Goal: Task Accomplishment & Management: Manage account settings

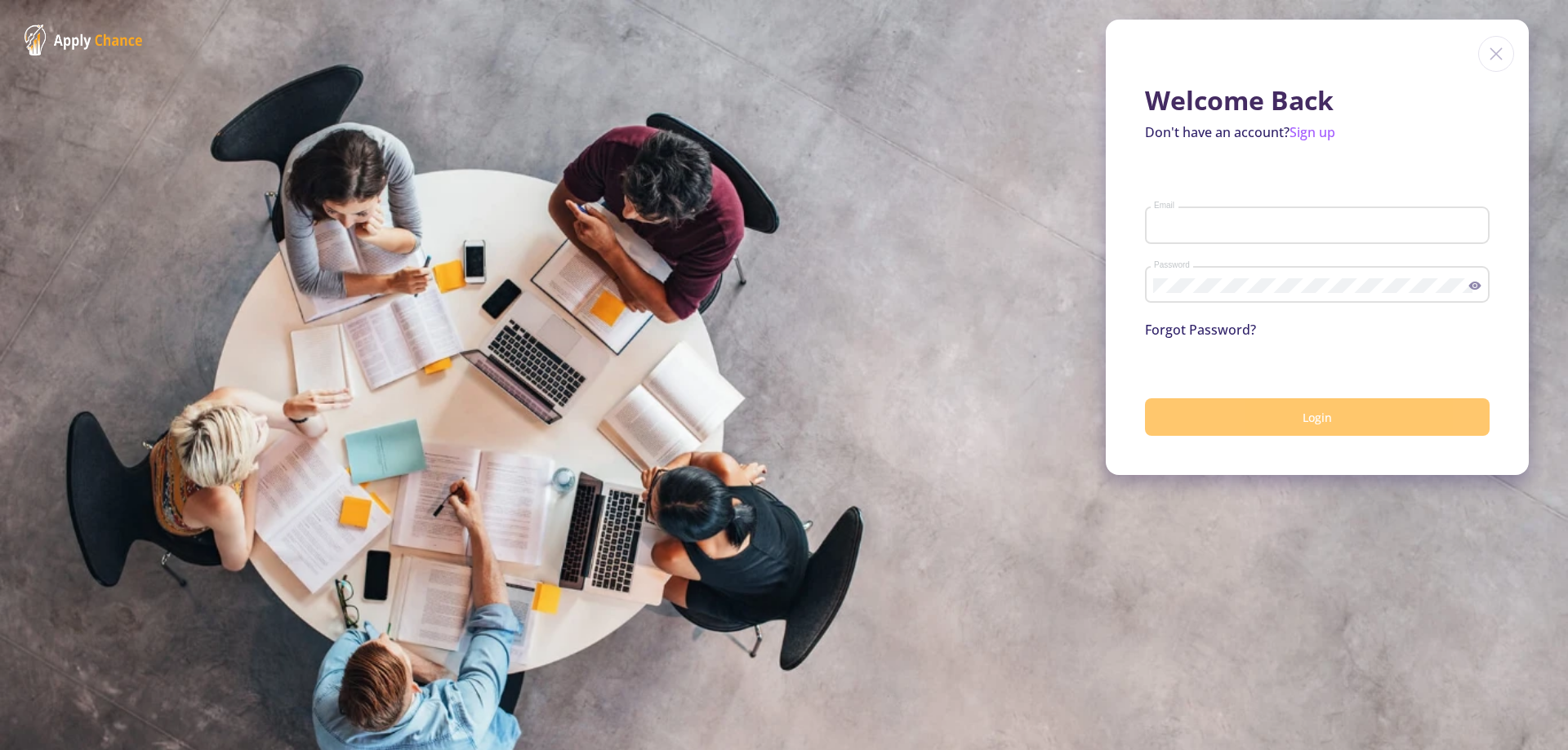
type input "[EMAIL_ADDRESS][DOMAIN_NAME]"
click at [1352, 429] on button "Login" at bounding box center [1318, 417] width 345 height 38
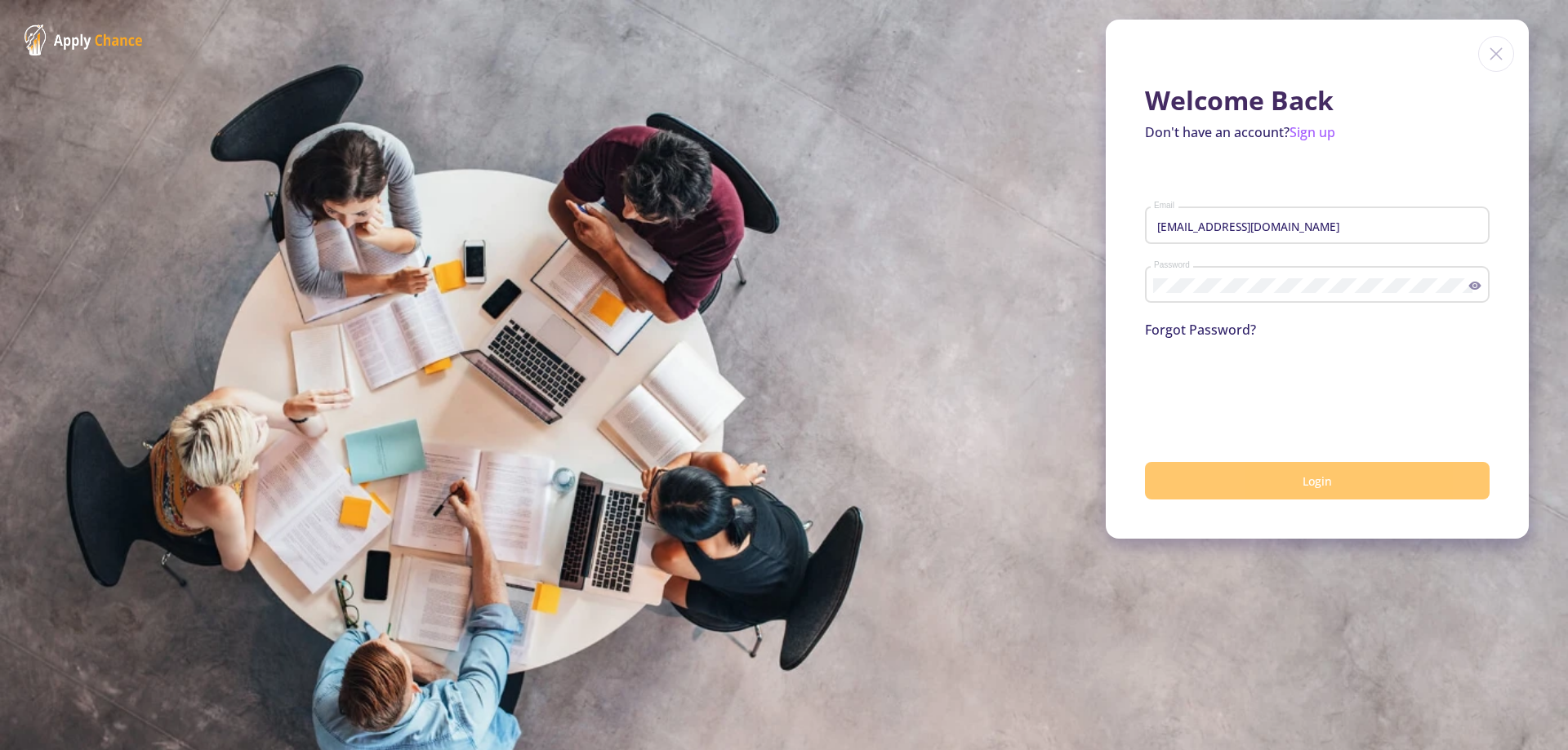
click at [1276, 474] on button "Login" at bounding box center [1318, 480] width 345 height 38
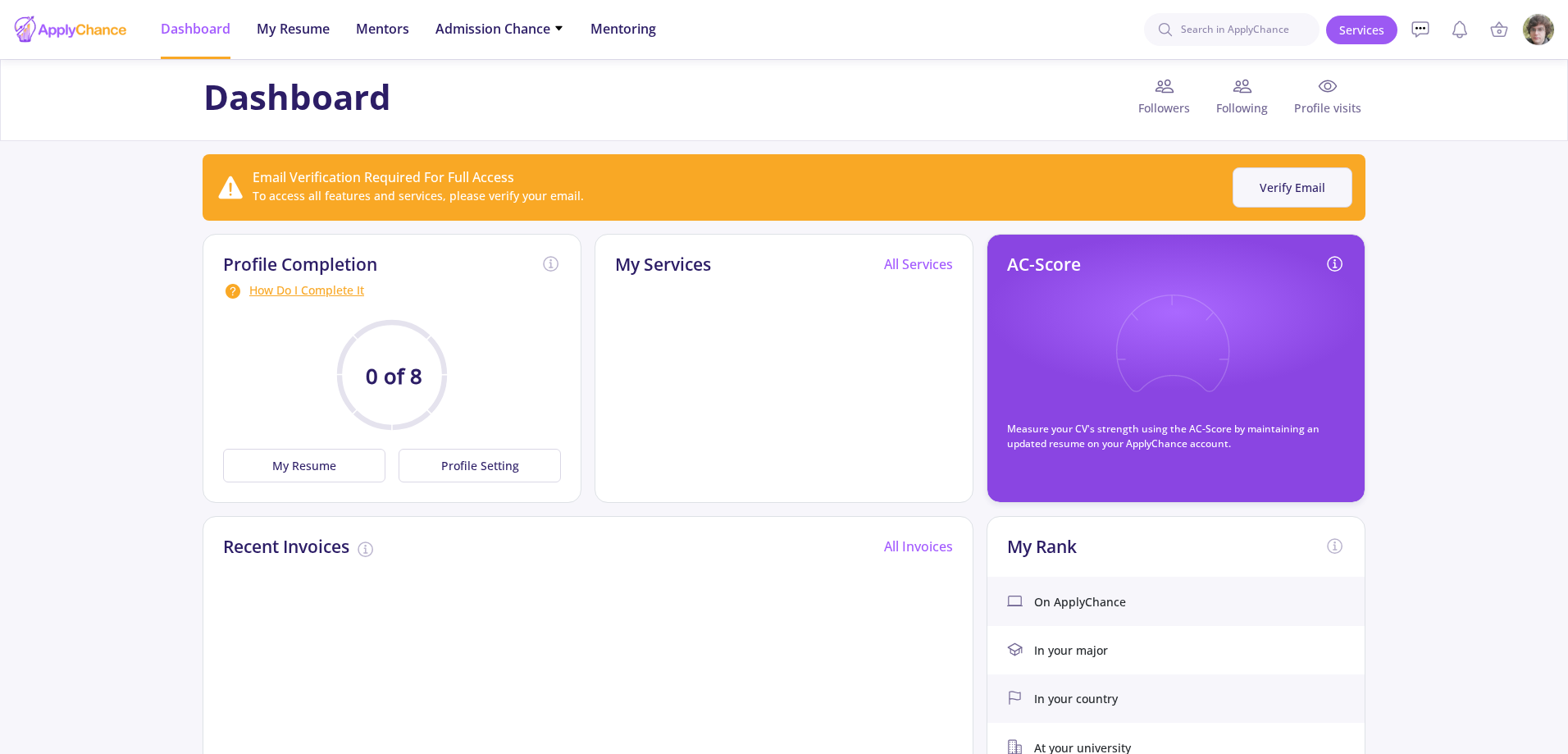
click at [1291, 188] on button "Verify Email" at bounding box center [1292, 187] width 119 height 40
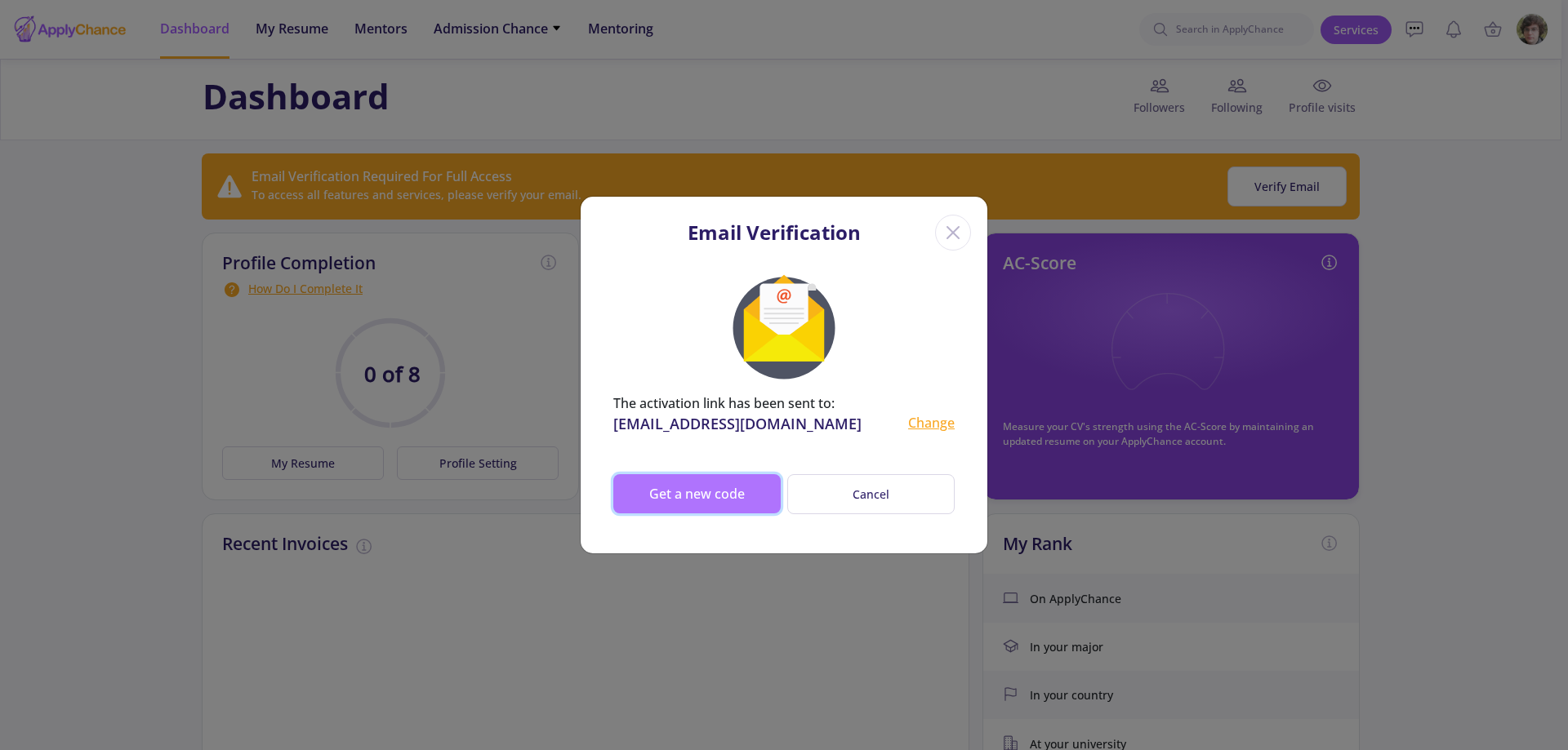
click at [718, 506] on button "Get a new code" at bounding box center [697, 494] width 168 height 39
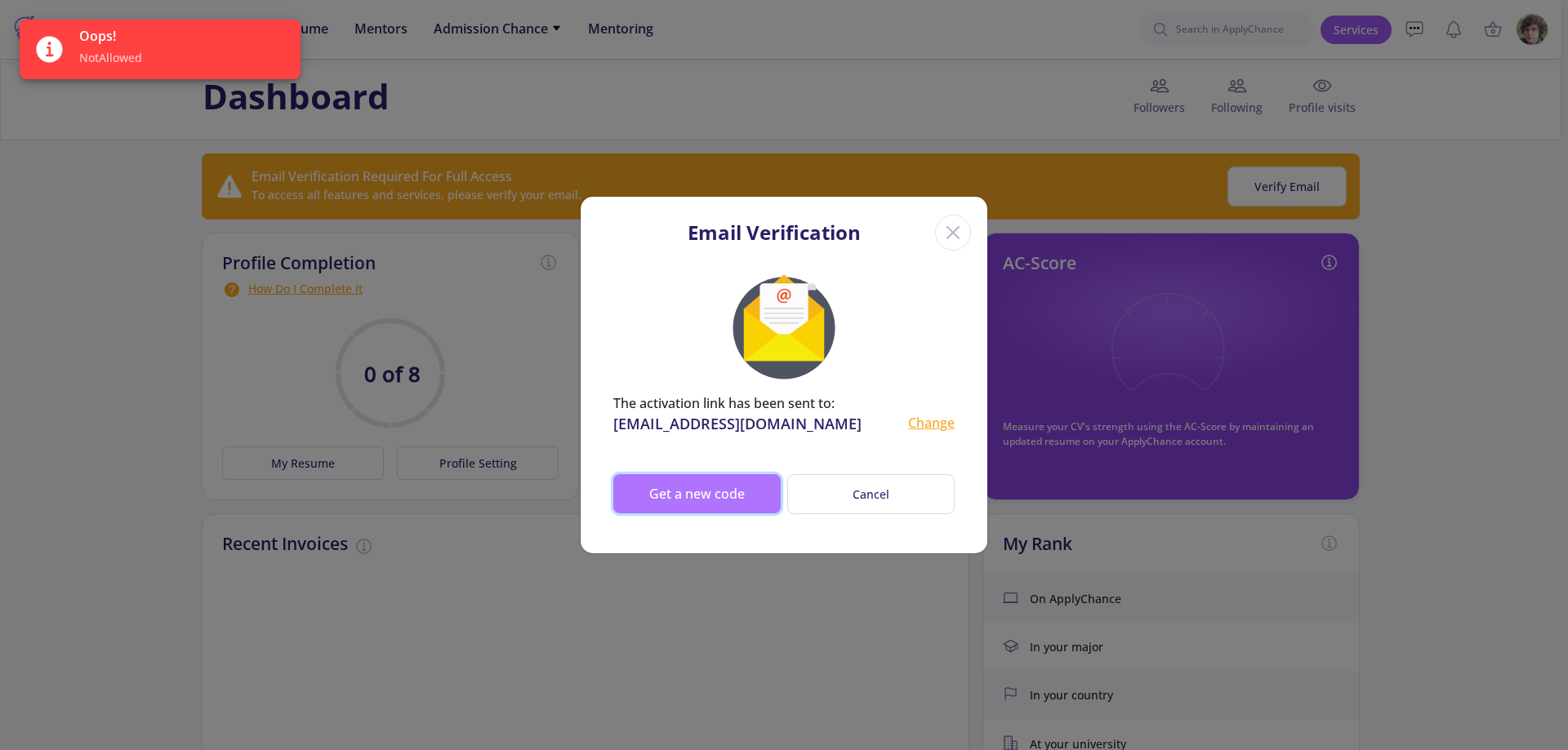
click at [731, 475] on button "Get a new code" at bounding box center [697, 494] width 168 height 39
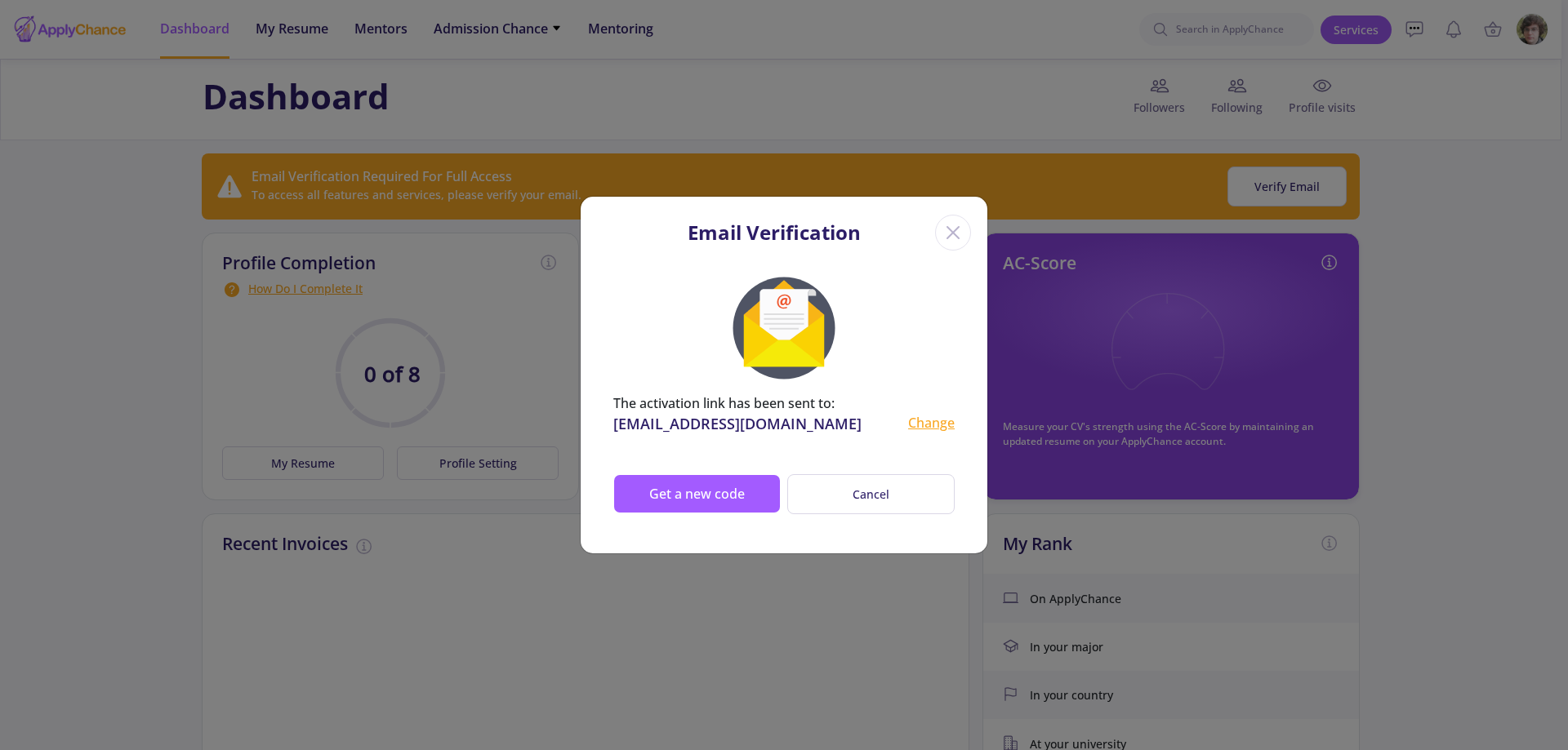
click at [759, 472] on div "The activation link has been sent to: [EMAIL_ADDRESS][DOMAIN_NAME] Change Get a…" at bounding box center [784, 408] width 406 height 290
click at [730, 495] on button "Get a new code" at bounding box center [697, 494] width 168 height 39
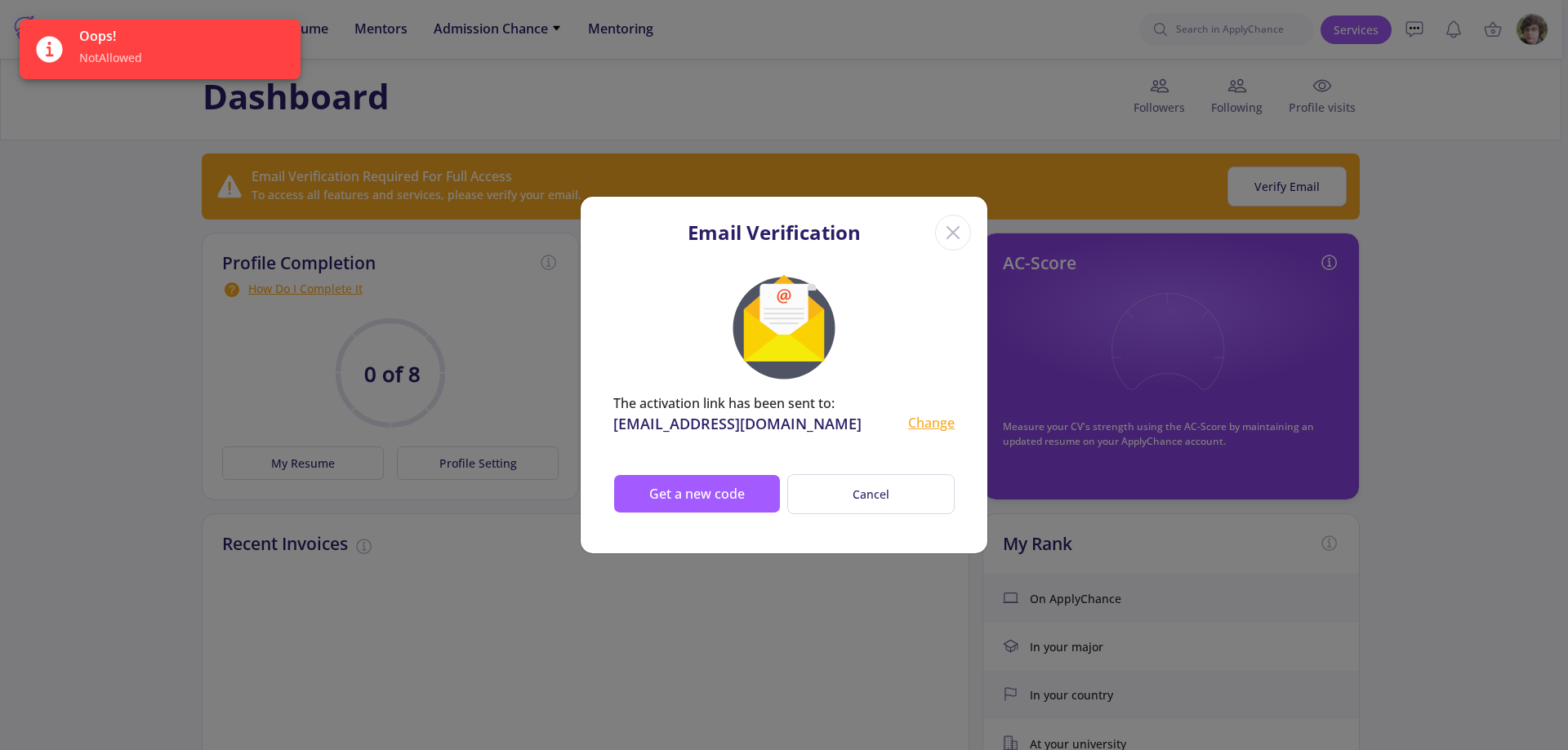
click at [957, 228] on line "Close" at bounding box center [953, 233] width 12 height 12
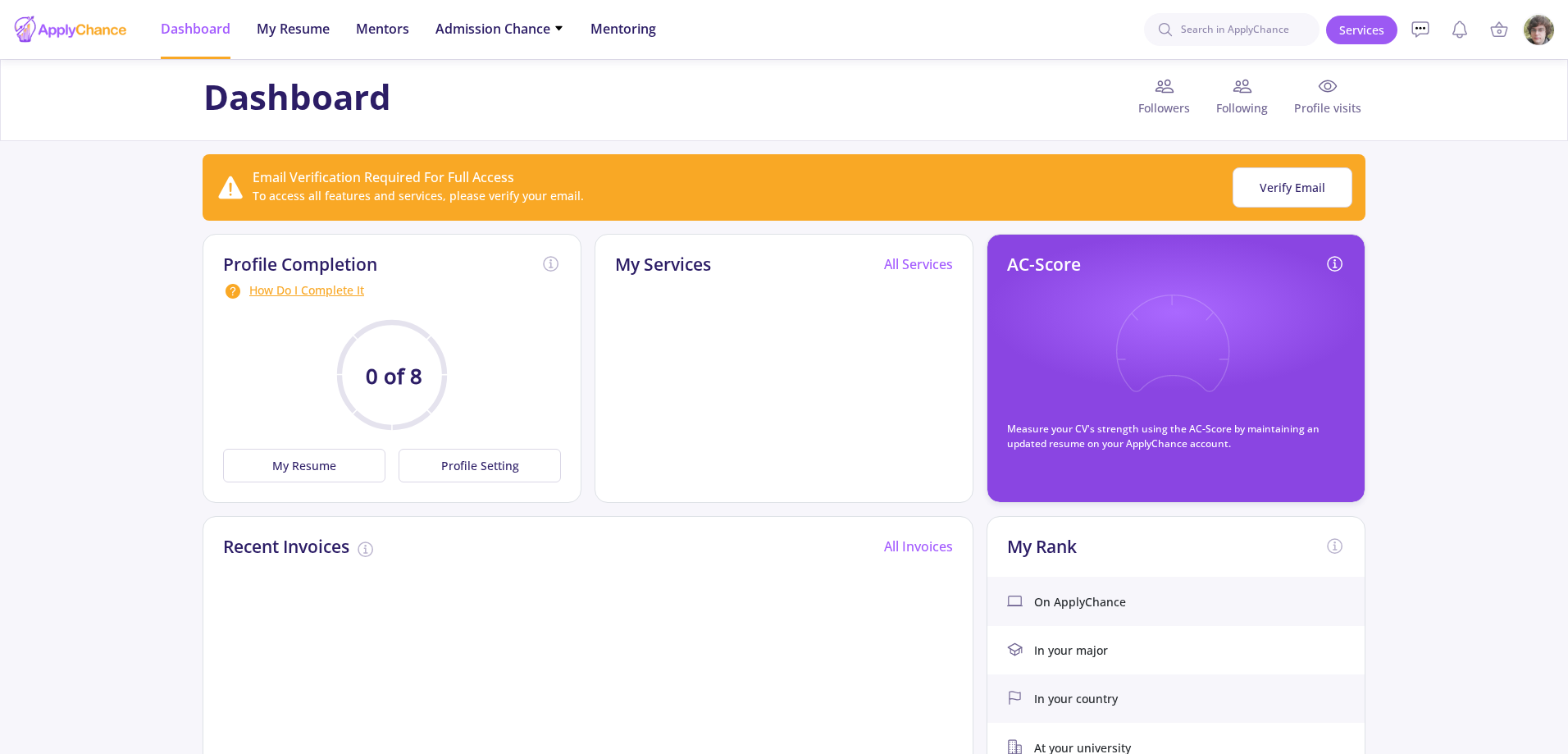
click at [1530, 26] on img at bounding box center [1539, 29] width 32 height 32
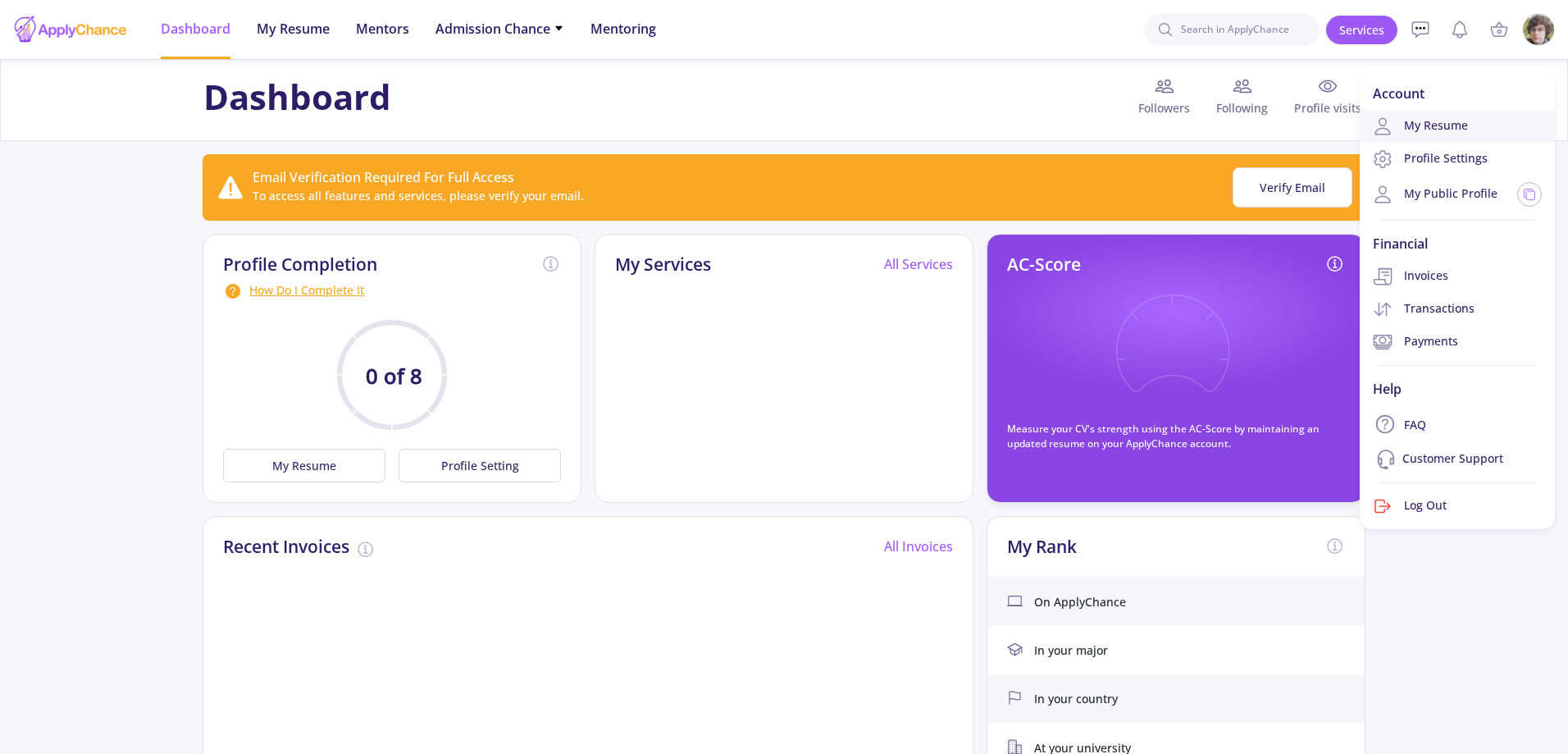
click at [1446, 135] on link "My Resume" at bounding box center [1456, 126] width 195 height 33
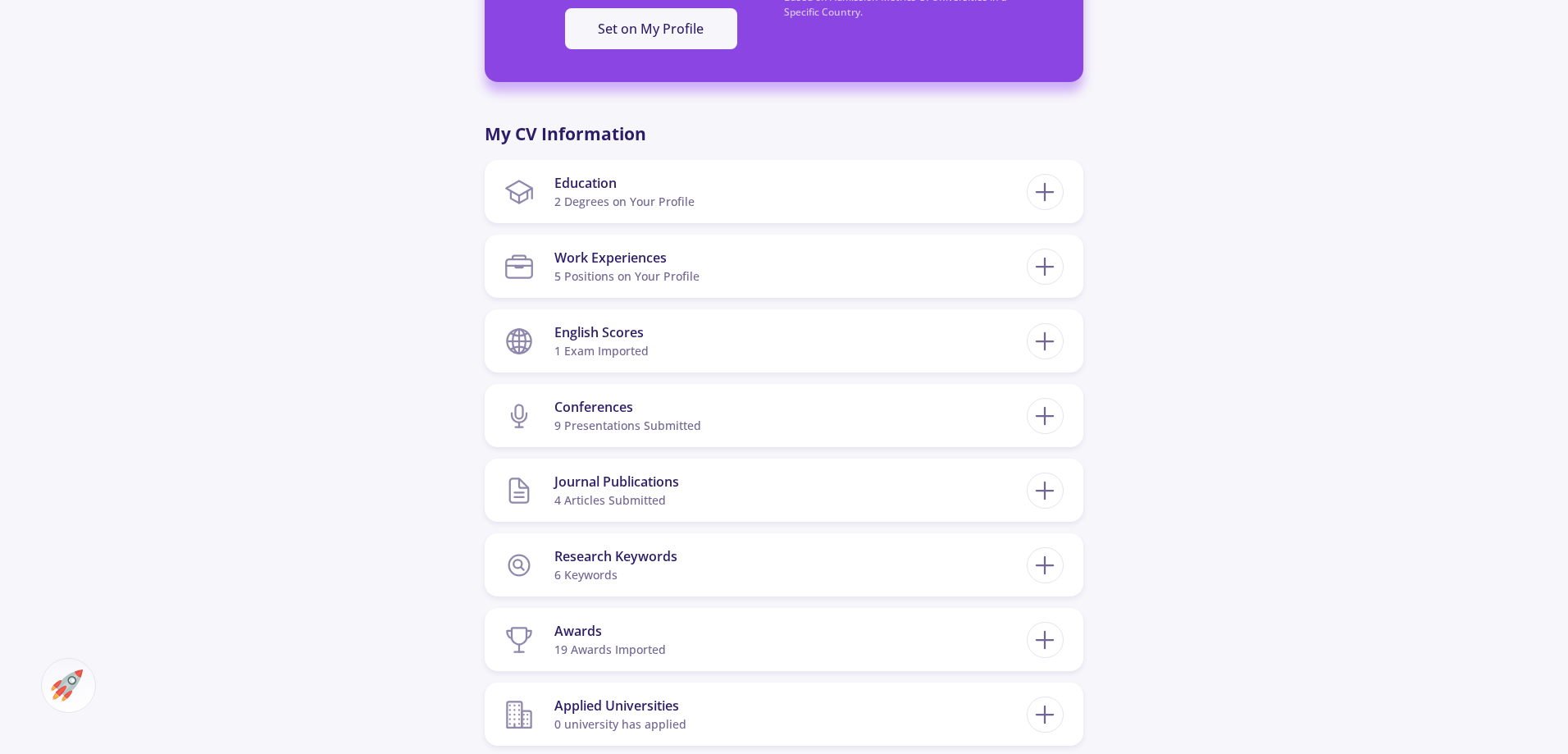
scroll to position [738, 0]
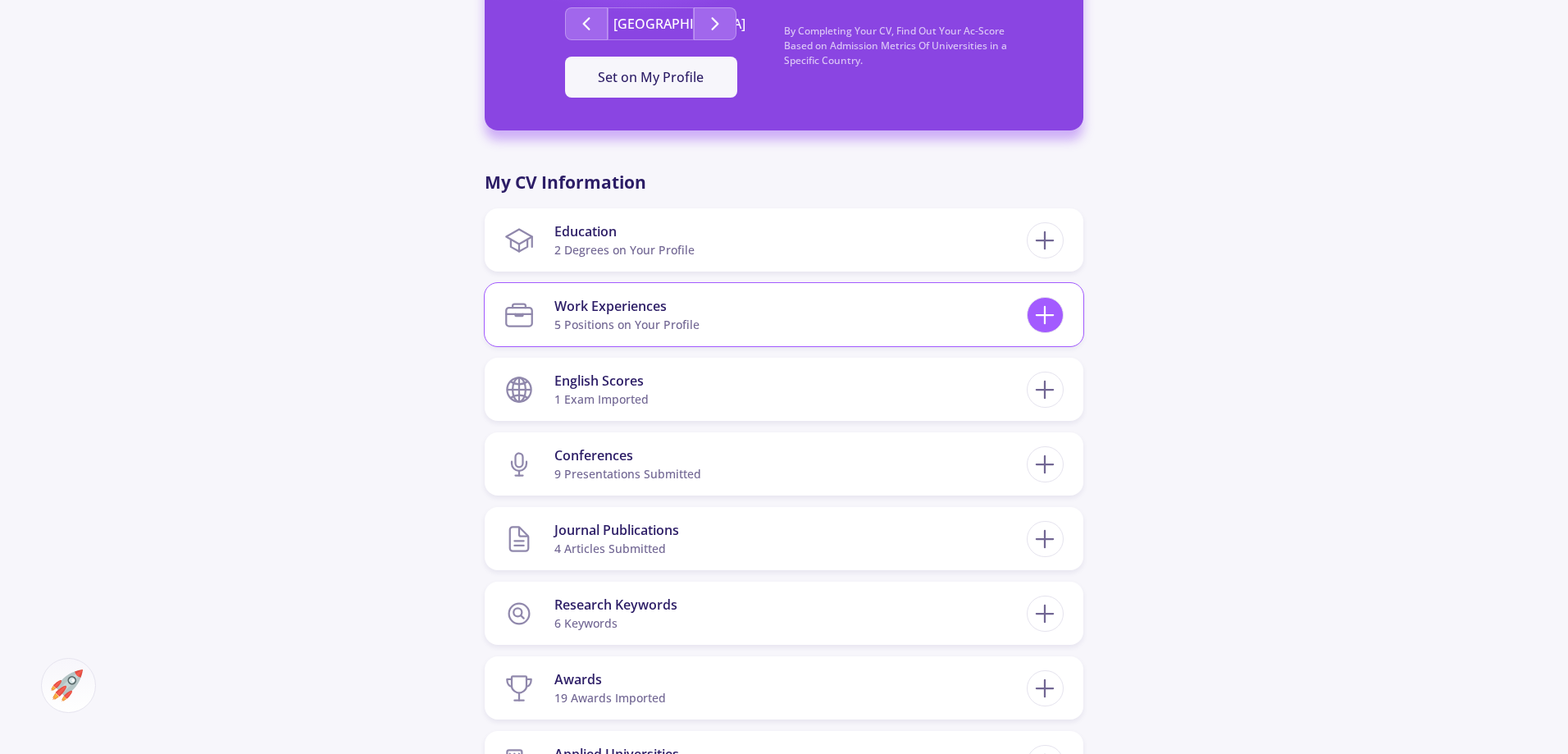
click at [1052, 301] on icon at bounding box center [1044, 315] width 30 height 30
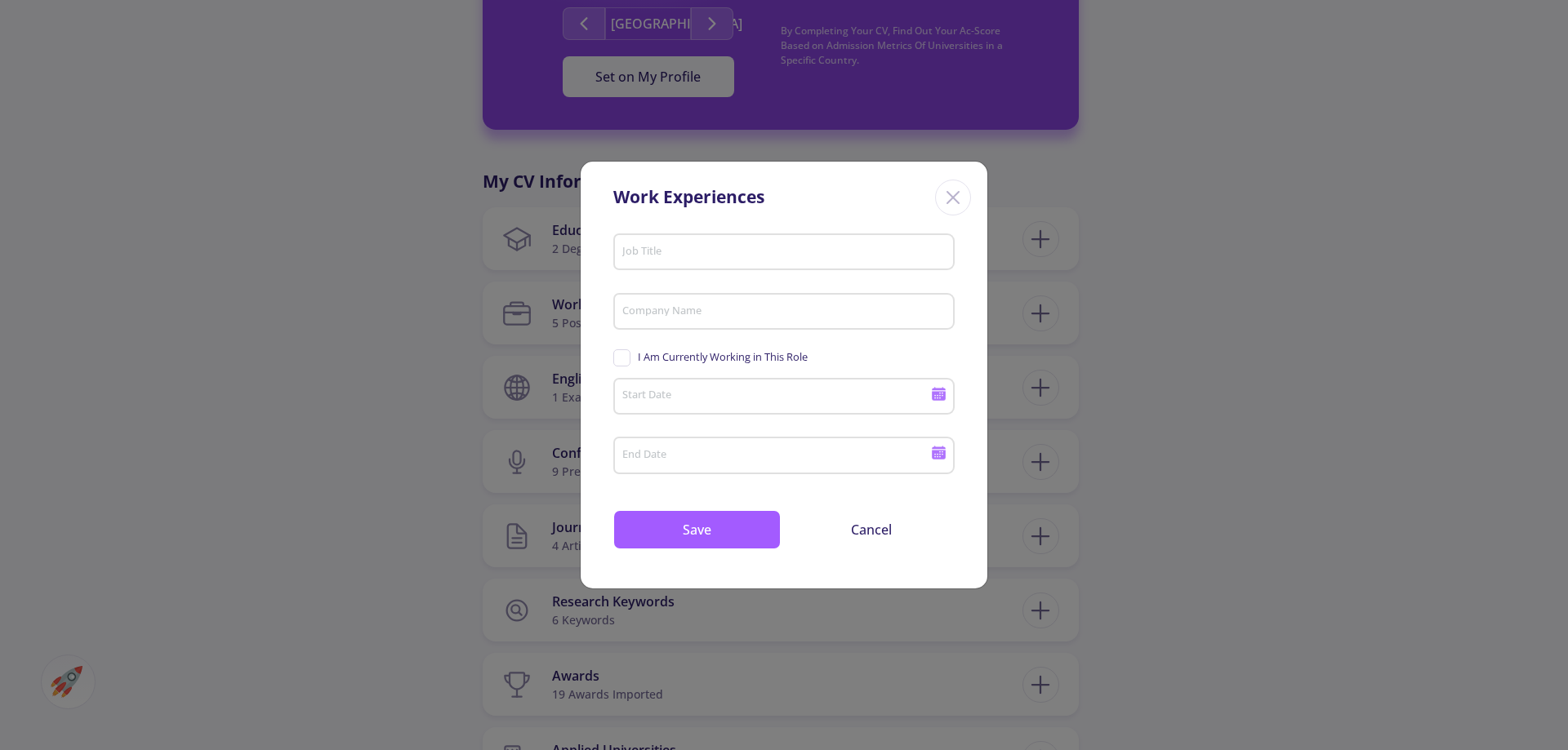
click at [959, 189] on icon "Close" at bounding box center [952, 197] width 26 height 26
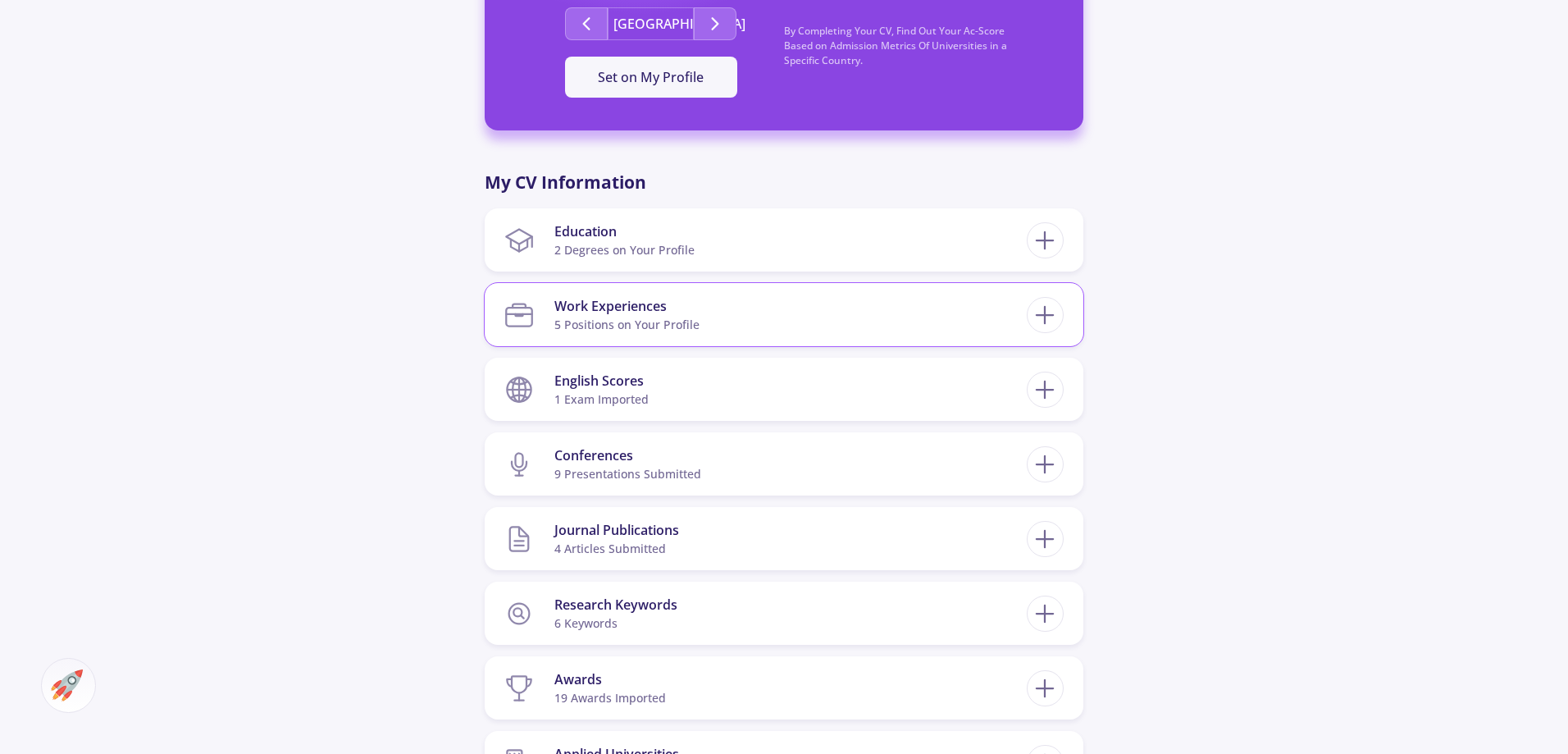
click at [701, 290] on section "Work Experiences 5 Positions on Your Profile" at bounding box center [765, 314] width 523 height 50
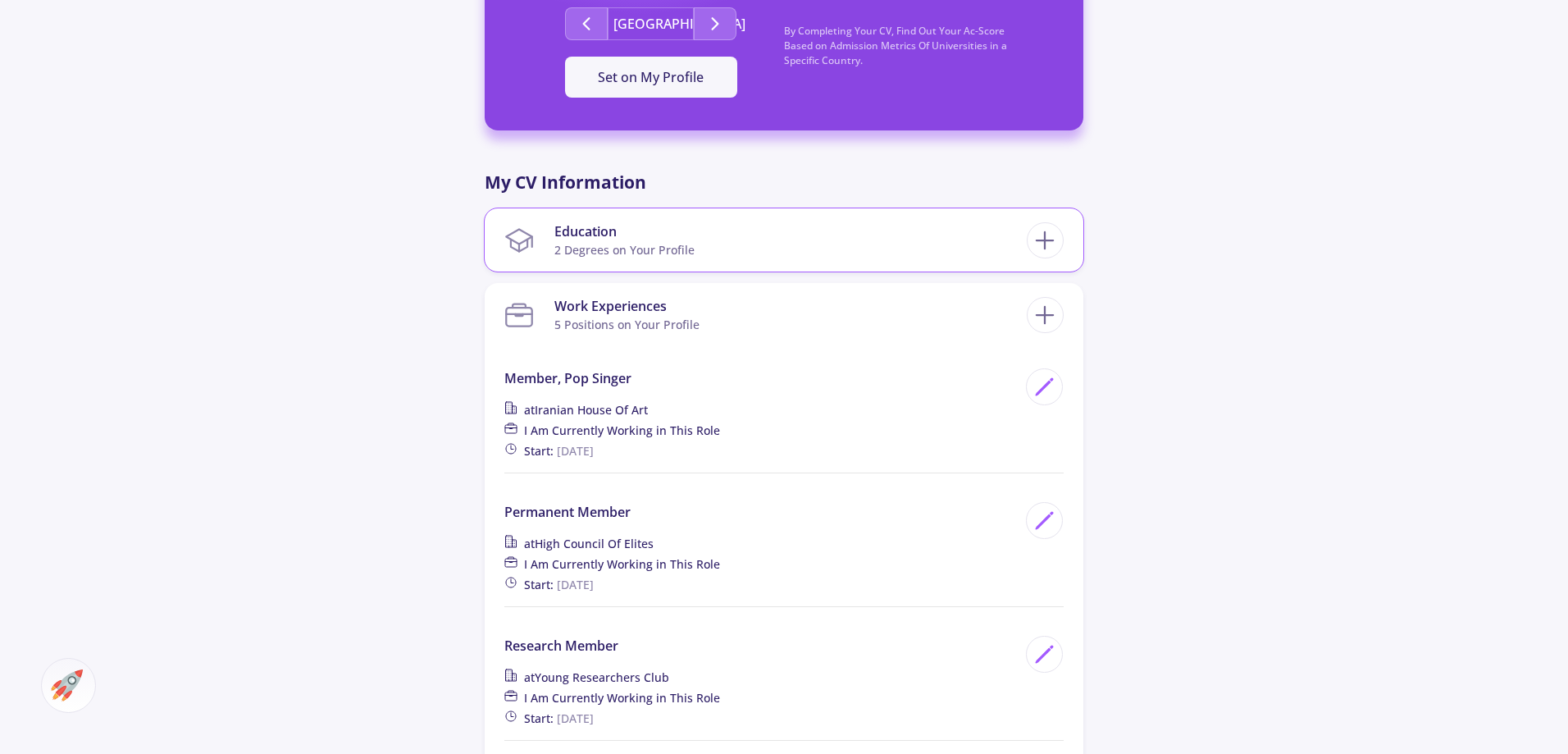
click at [669, 241] on div "2 Degrees on Your Profile" at bounding box center [623, 250] width 140 height 18
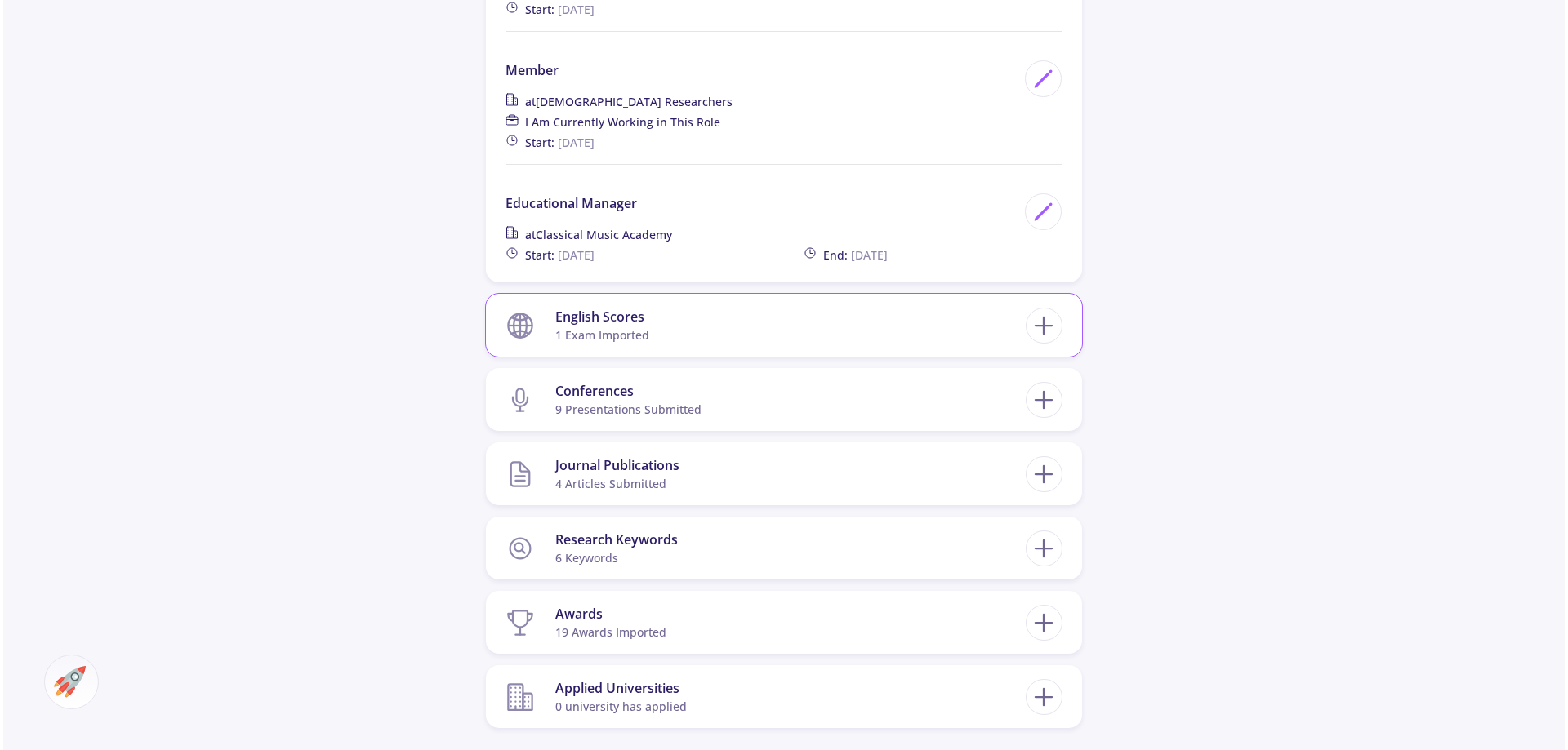
scroll to position [1795, 0]
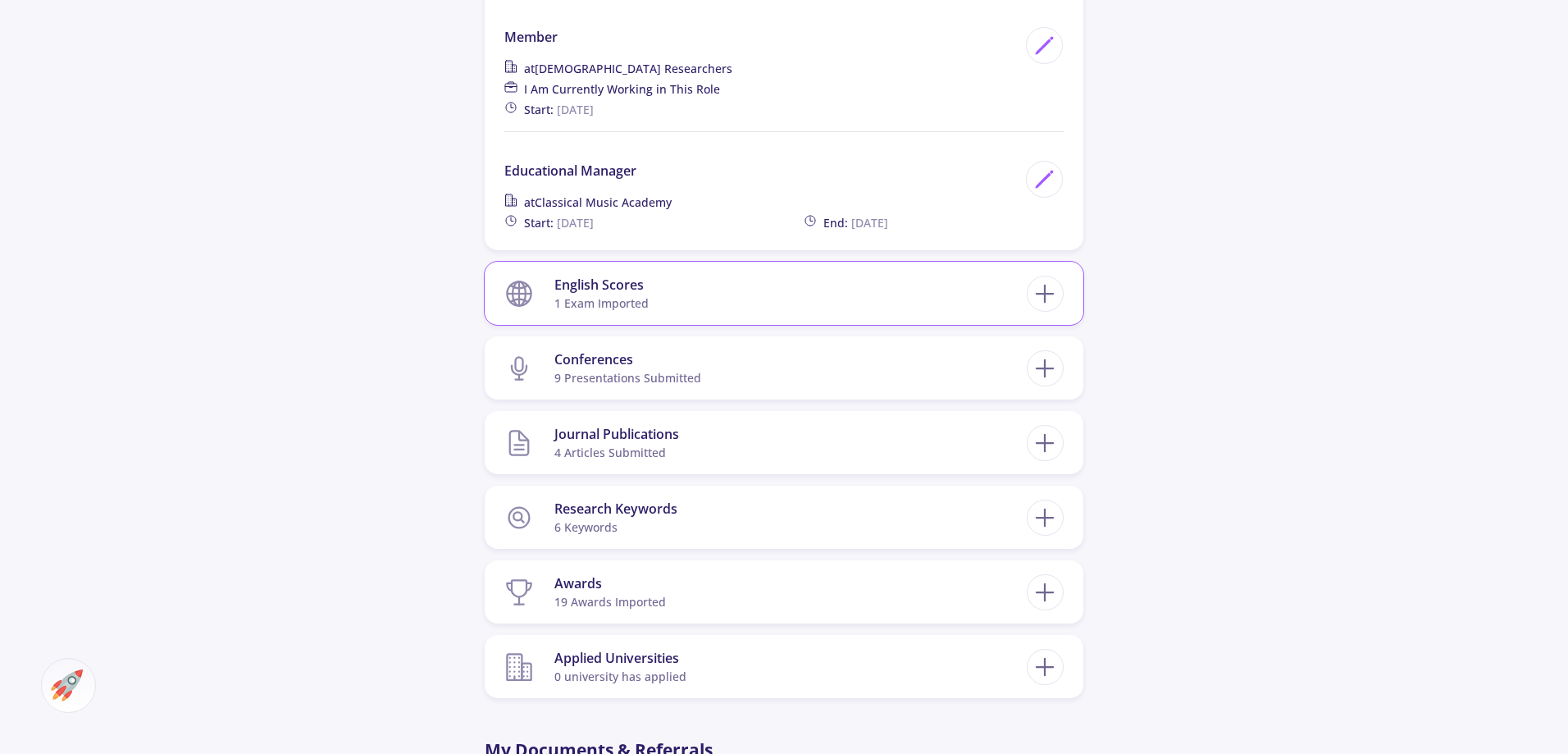
click at [665, 268] on section "English Scores 1 exam imported" at bounding box center [765, 293] width 523 height 50
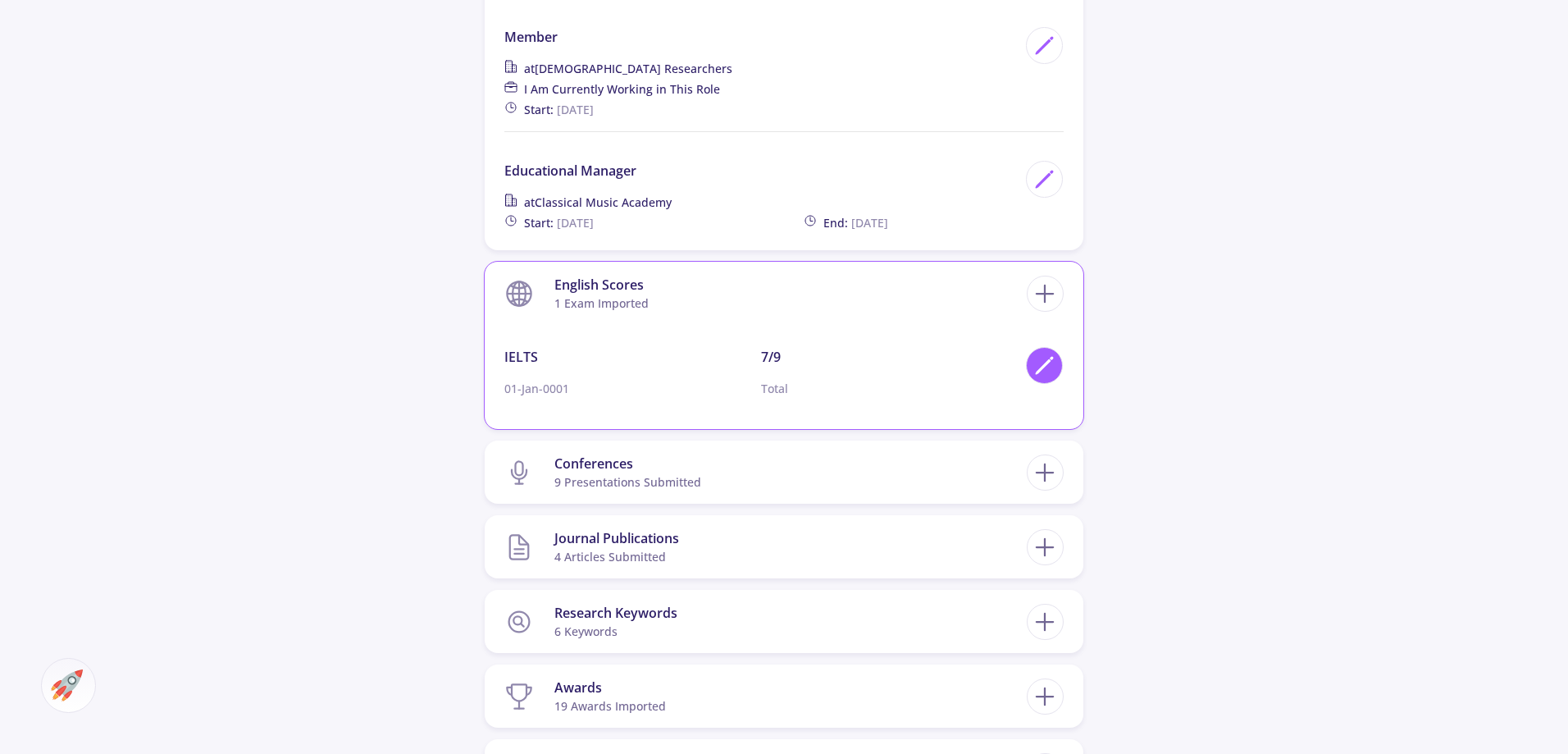
click at [1043, 354] on icon at bounding box center [1044, 365] width 23 height 23
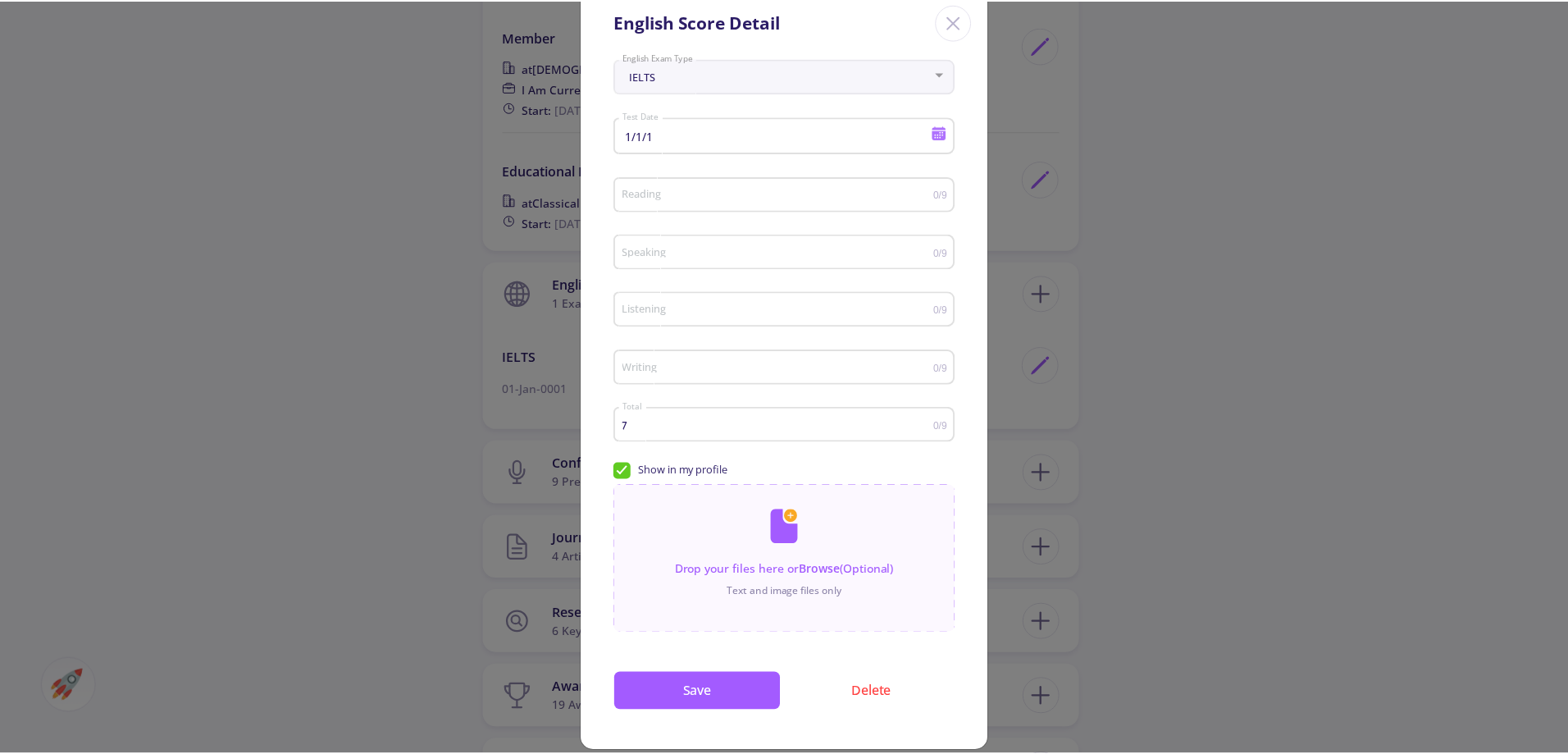
scroll to position [58, 0]
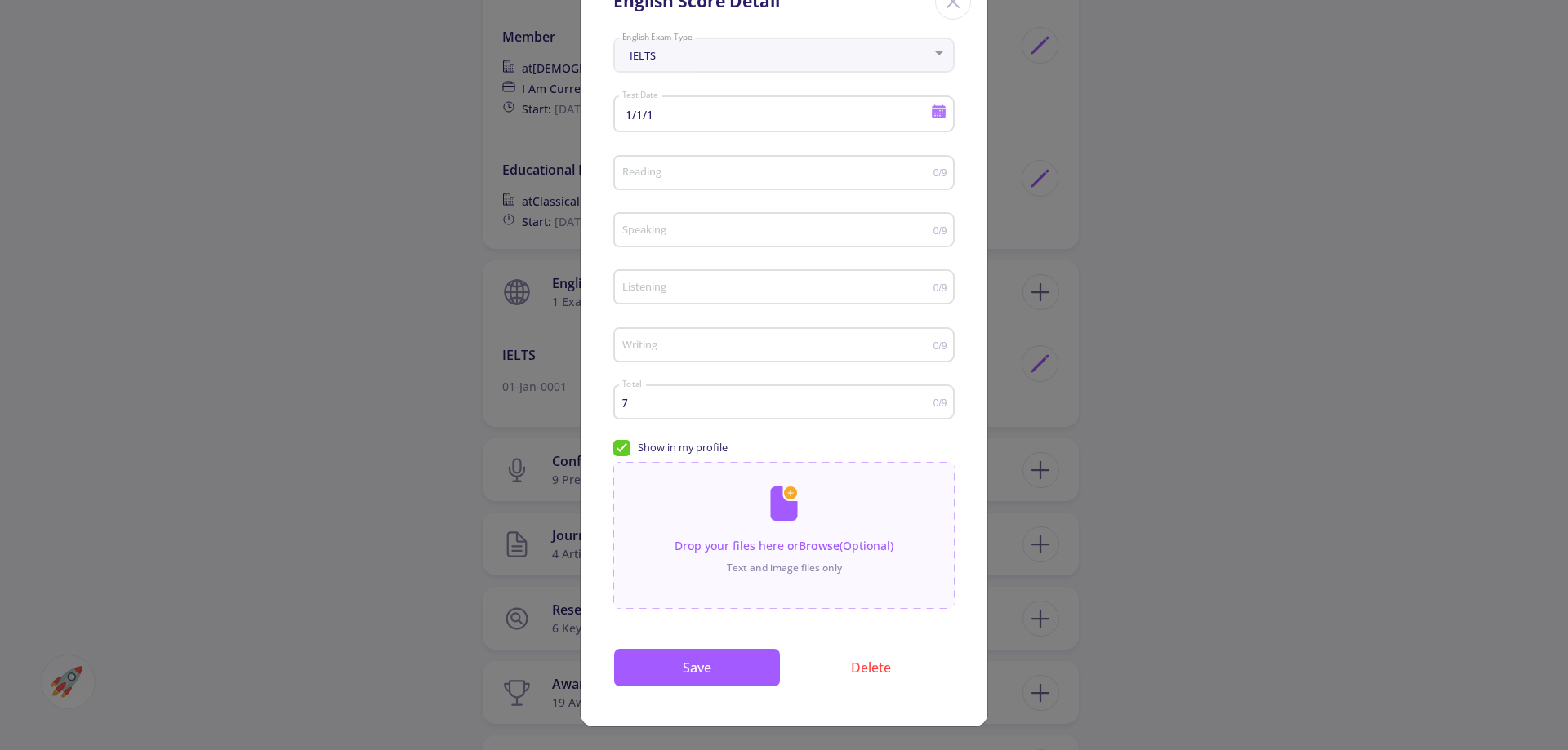
click at [626, 403] on input "7" at bounding box center [778, 402] width 312 height 13
drag, startPoint x: 626, startPoint y: 403, endPoint x: 617, endPoint y: 402, distance: 9.1
click at [622, 402] on input "7" at bounding box center [778, 402] width 312 height 13
type input "6.5"
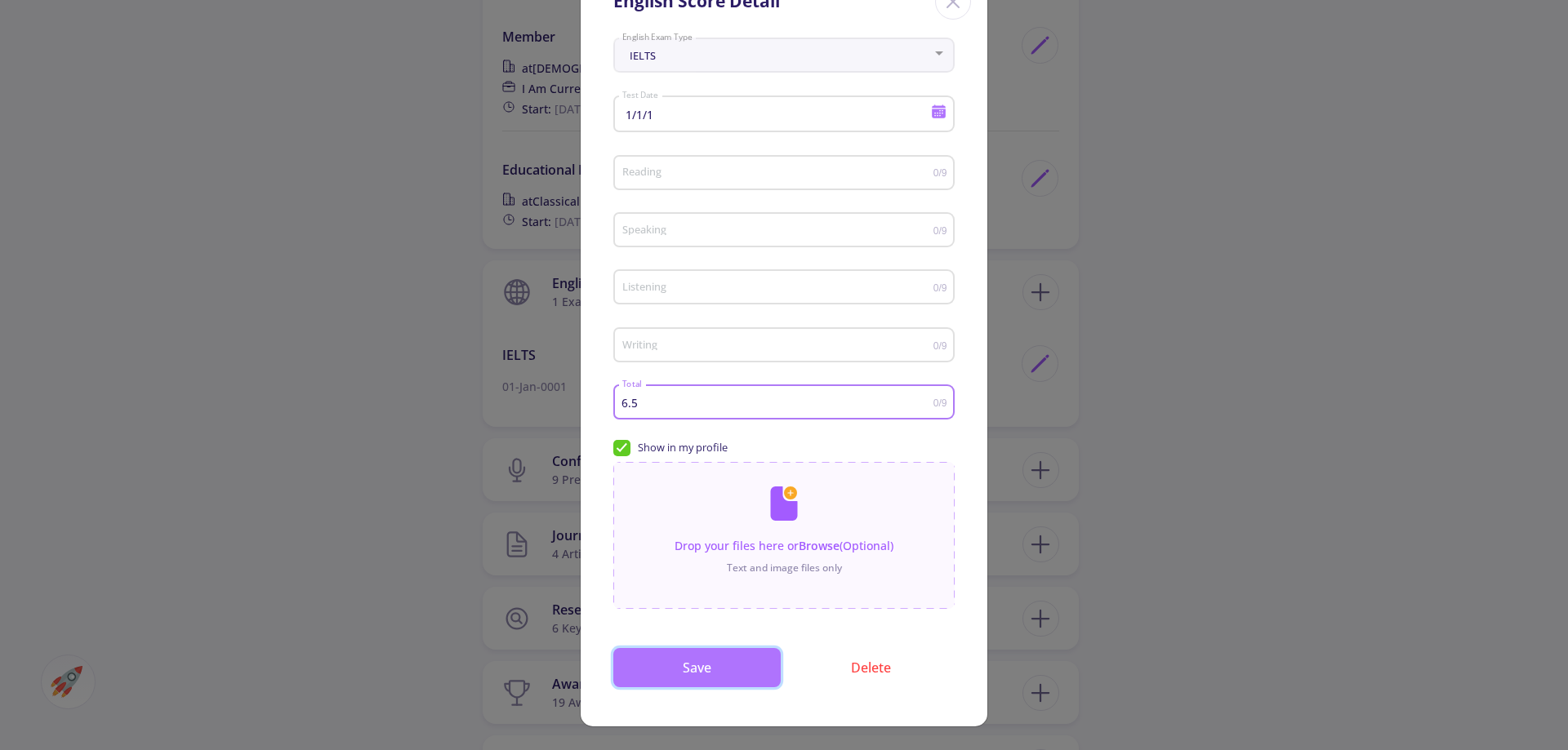
click at [734, 672] on button "Save" at bounding box center [697, 667] width 168 height 39
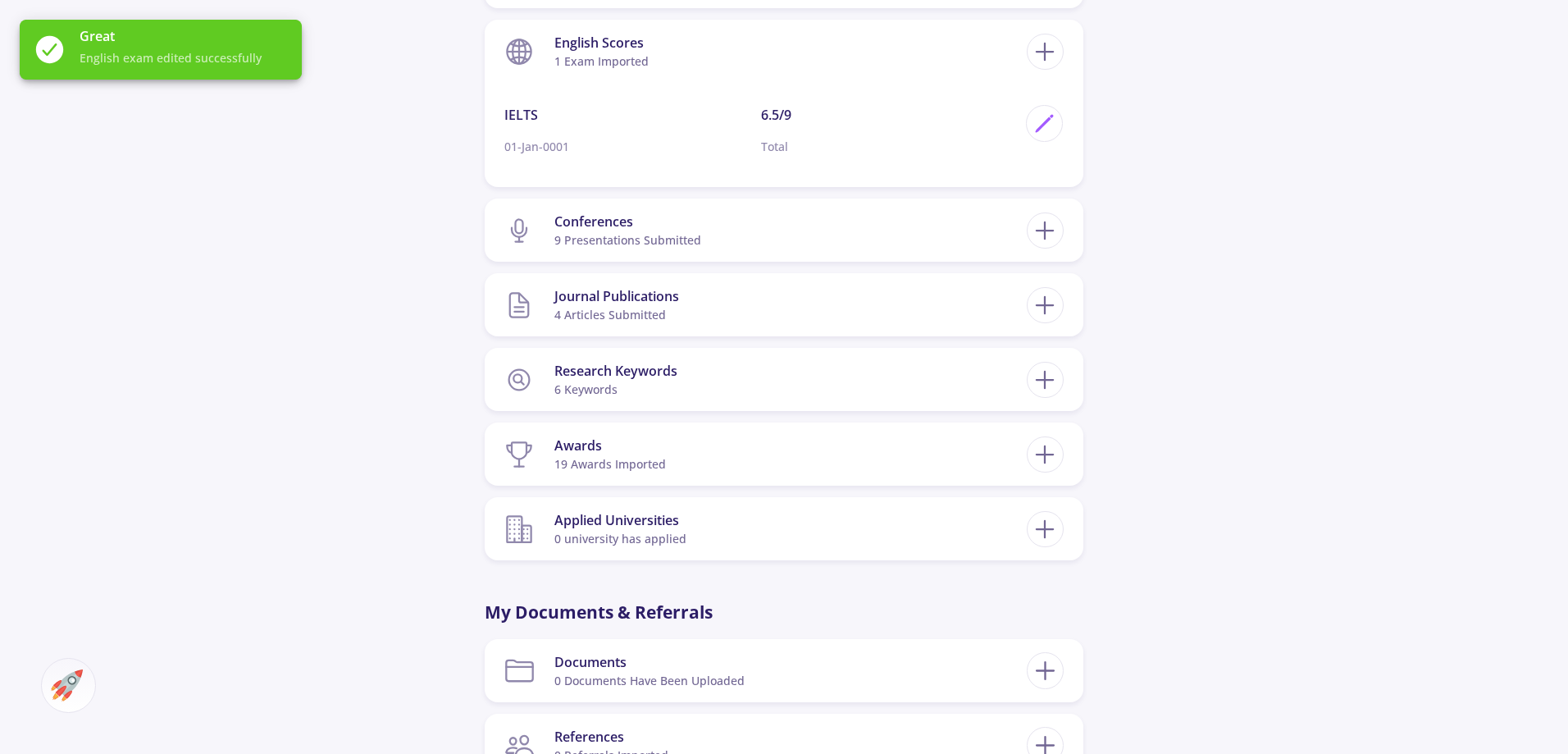
scroll to position [2051, 0]
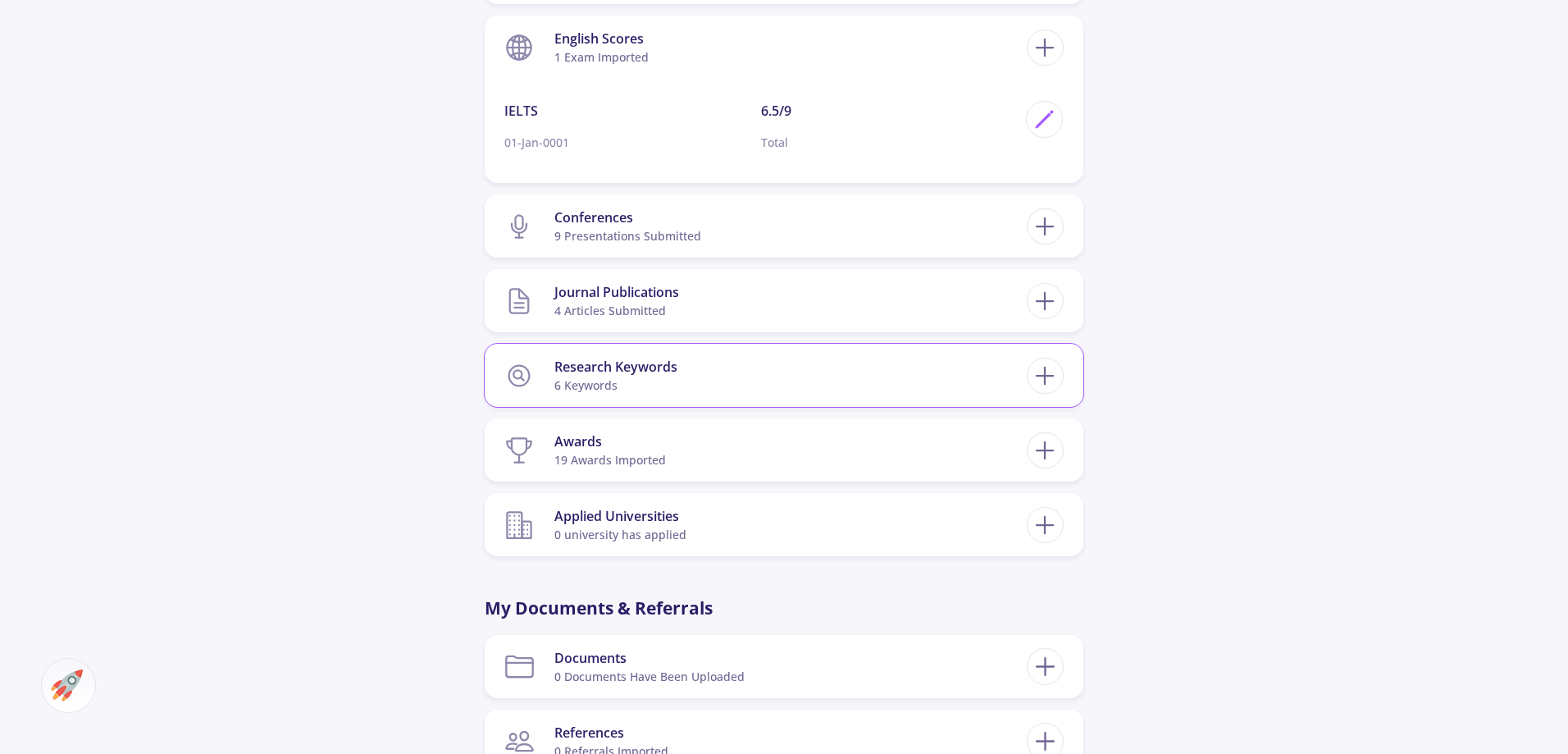
click at [888, 356] on section "Research Keywords 6 keywords" at bounding box center [765, 375] width 523 height 50
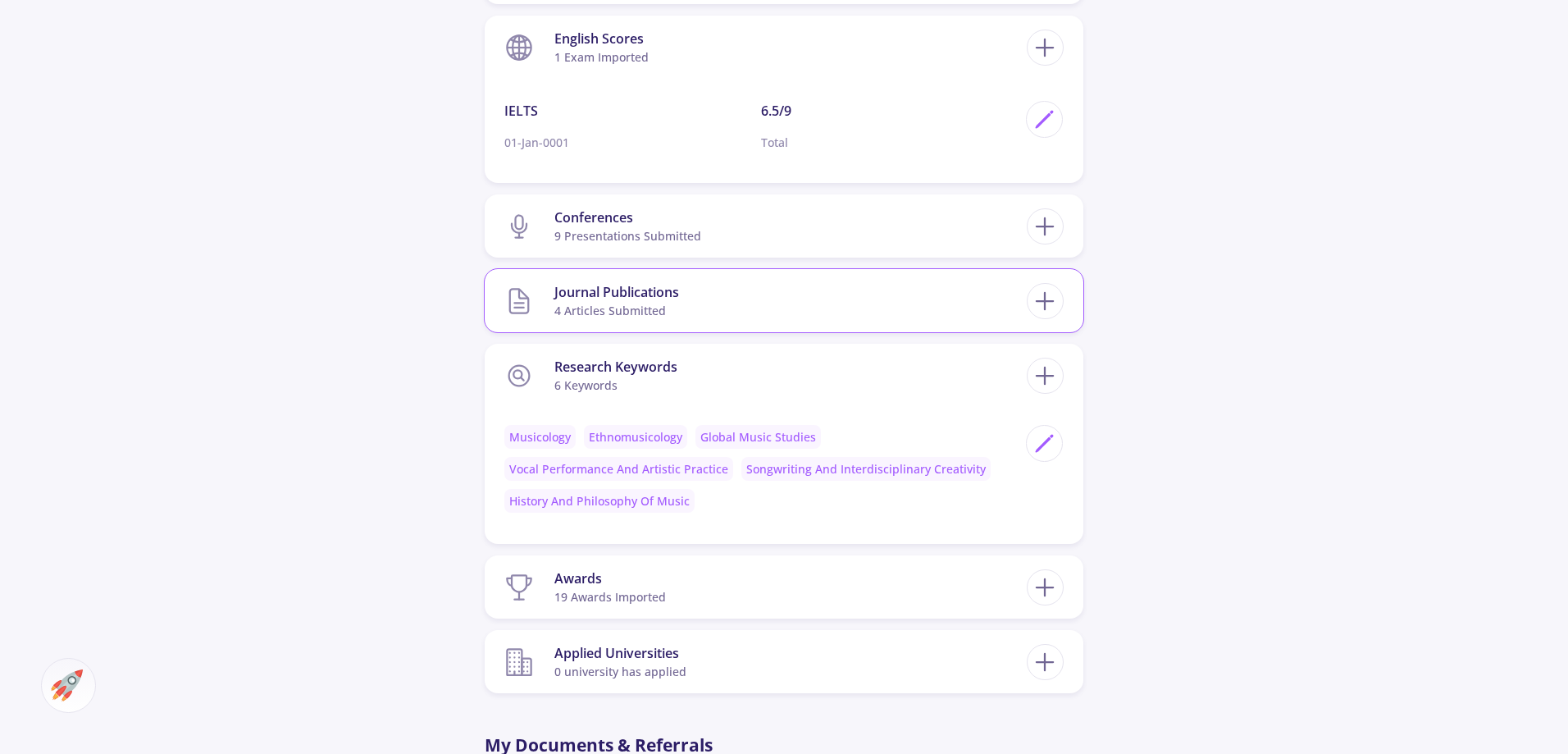
click at [729, 276] on section "Journal Publications 4 articles submitted" at bounding box center [765, 301] width 523 height 50
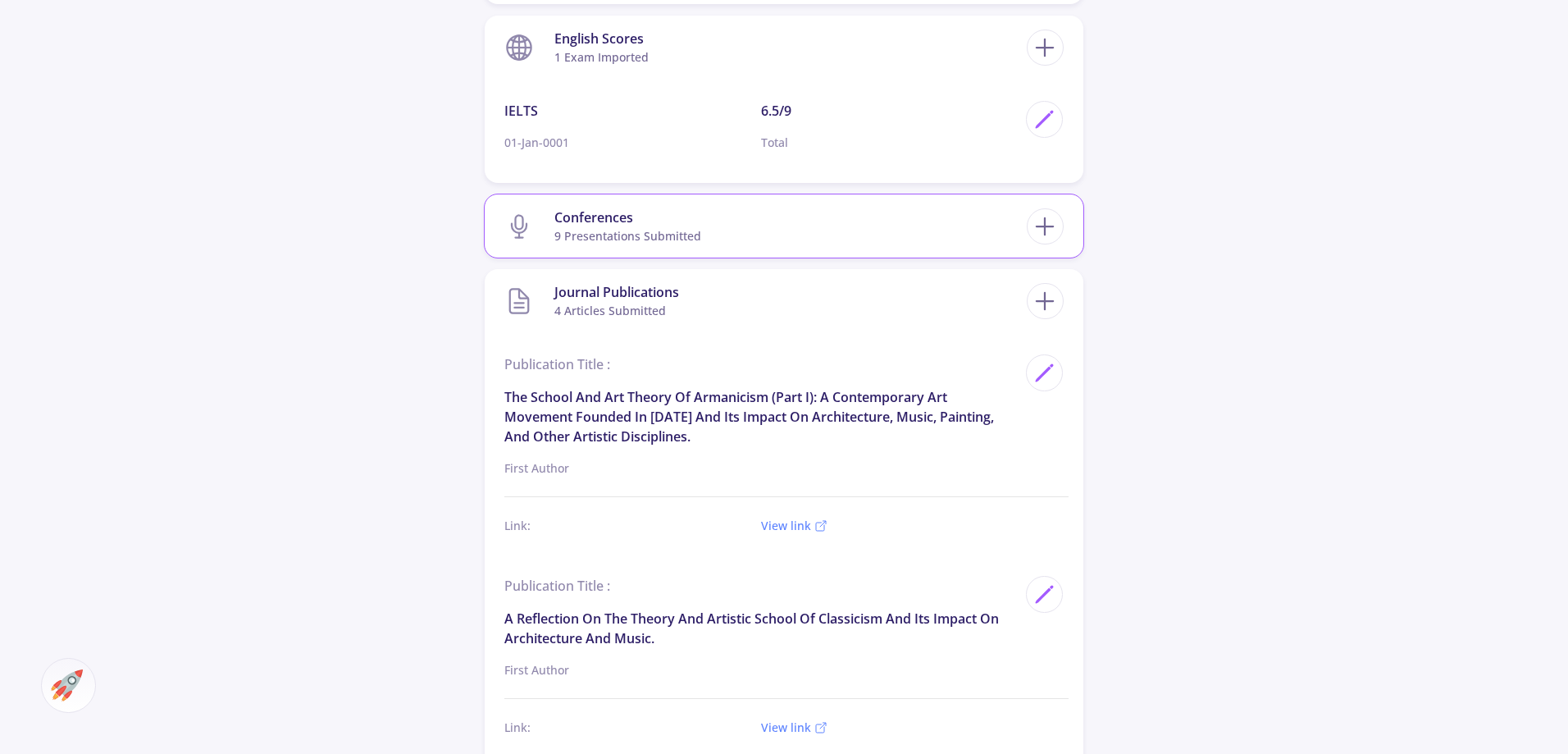
click at [686, 208] on div "Conferences" at bounding box center [627, 217] width 147 height 20
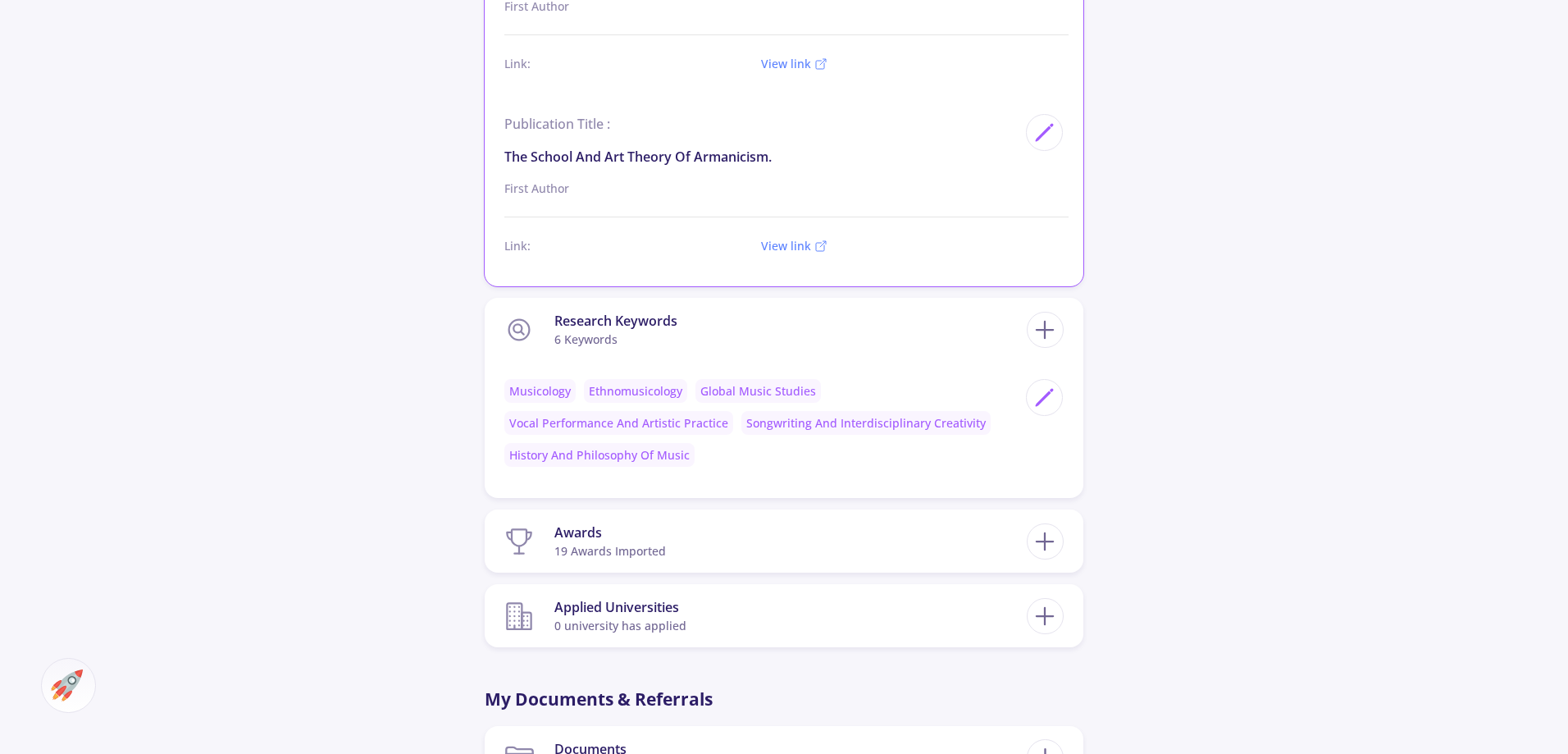
scroll to position [4349, 0]
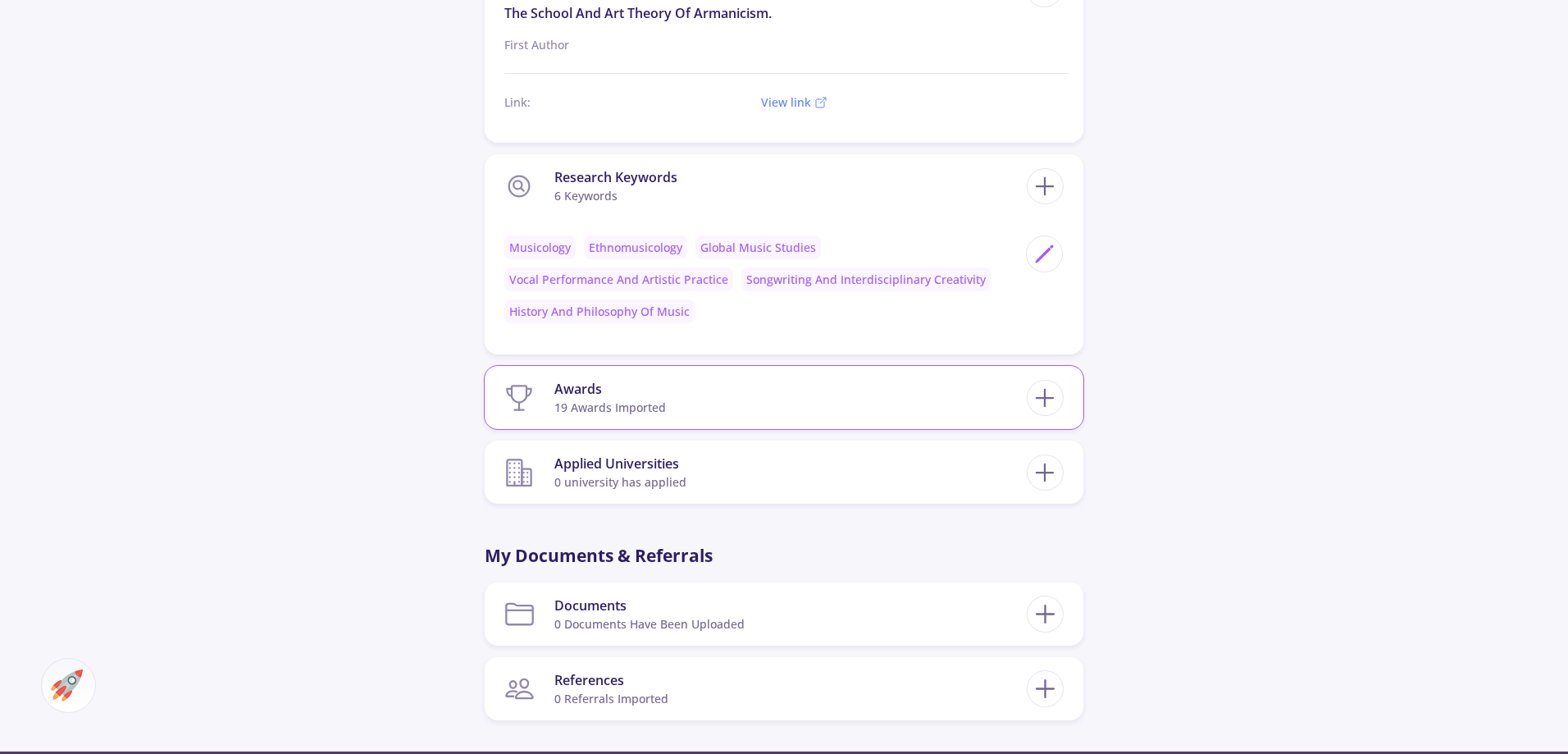
click at [635, 399] on div "19 awards imported" at bounding box center [610, 407] width 112 height 18
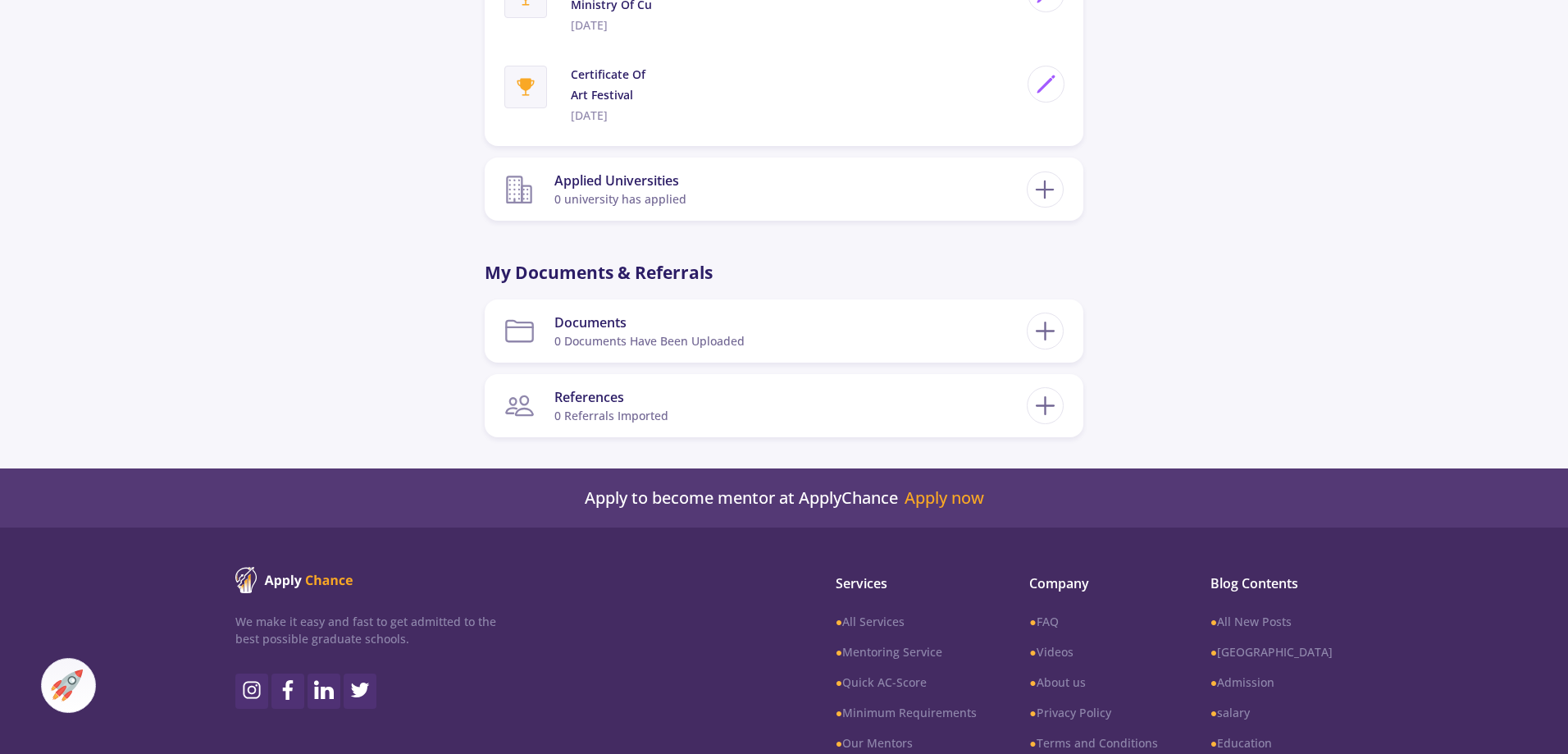
scroll to position [6445, 0]
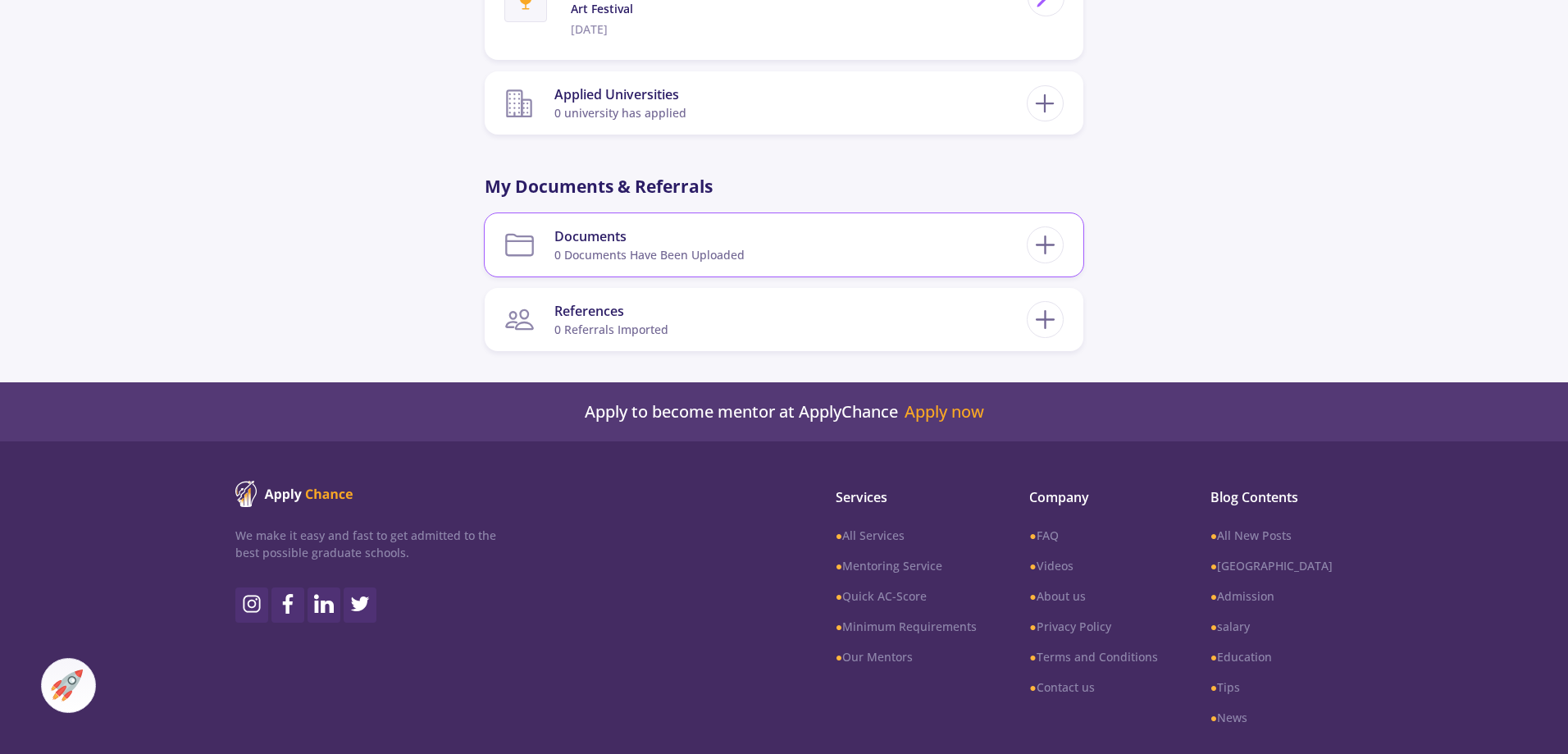
click at [740, 246] on div "0 documents have been uploaded" at bounding box center [649, 255] width 190 height 18
click at [1045, 236] on line at bounding box center [1045, 245] width 0 height 18
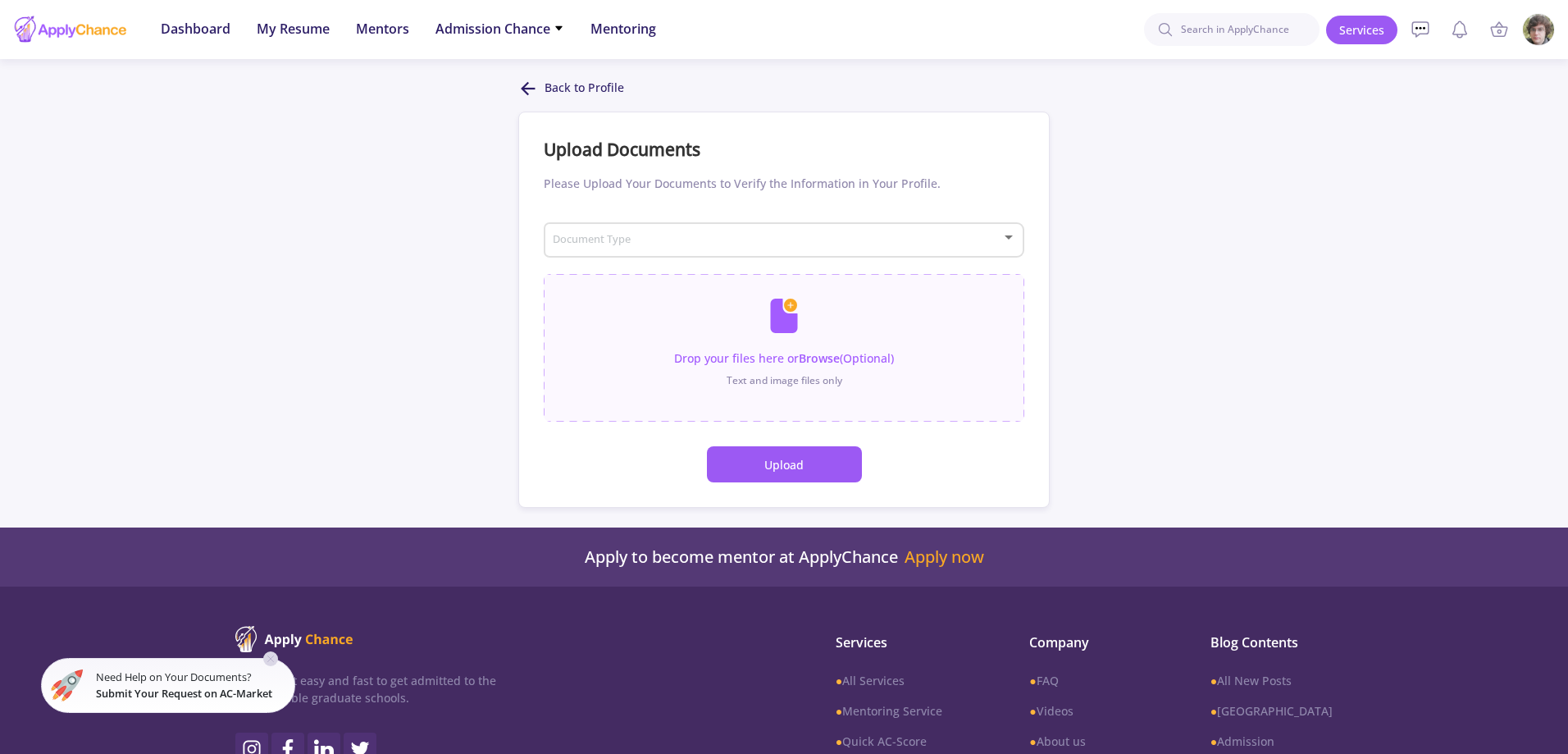
click at [743, 459] on button "Upload" at bounding box center [784, 464] width 155 height 36
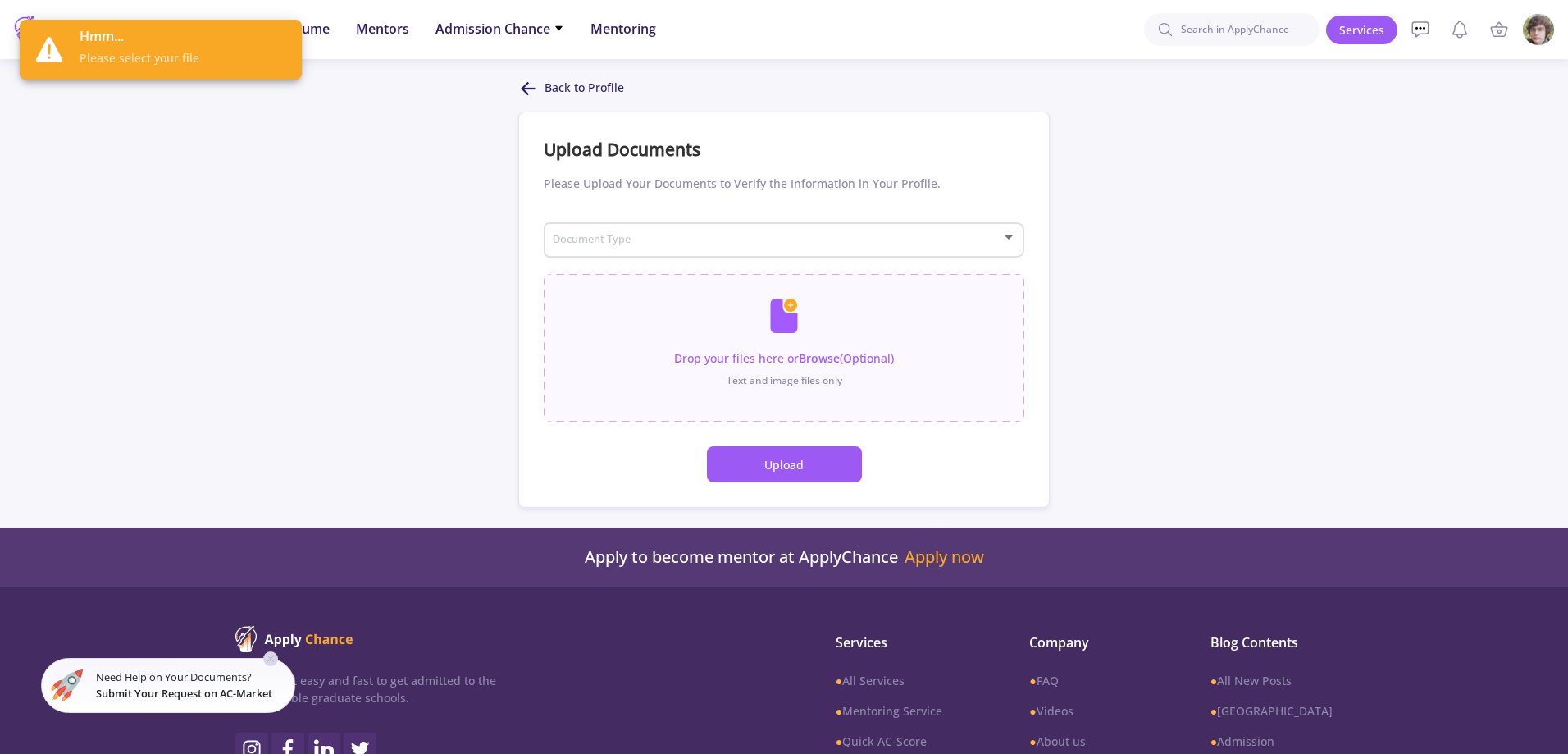
click at [776, 456] on button "Upload" at bounding box center [784, 464] width 155 height 36
click at [789, 327] on input "file" at bounding box center [784, 340] width 481 height 131
click at [826, 242] on span at bounding box center [779, 241] width 446 height 12
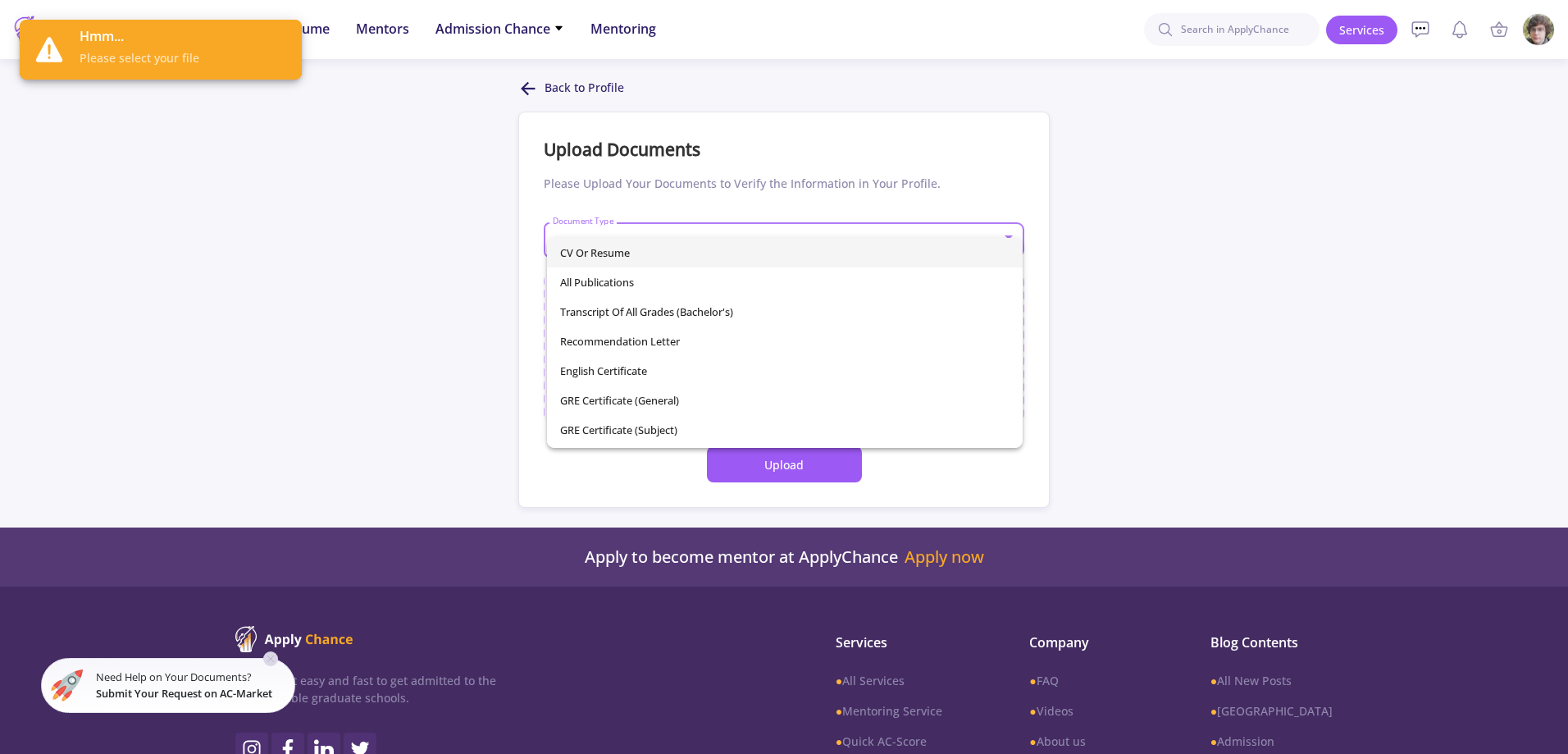
click at [736, 258] on span "CV or Resume" at bounding box center [785, 253] width 450 height 29
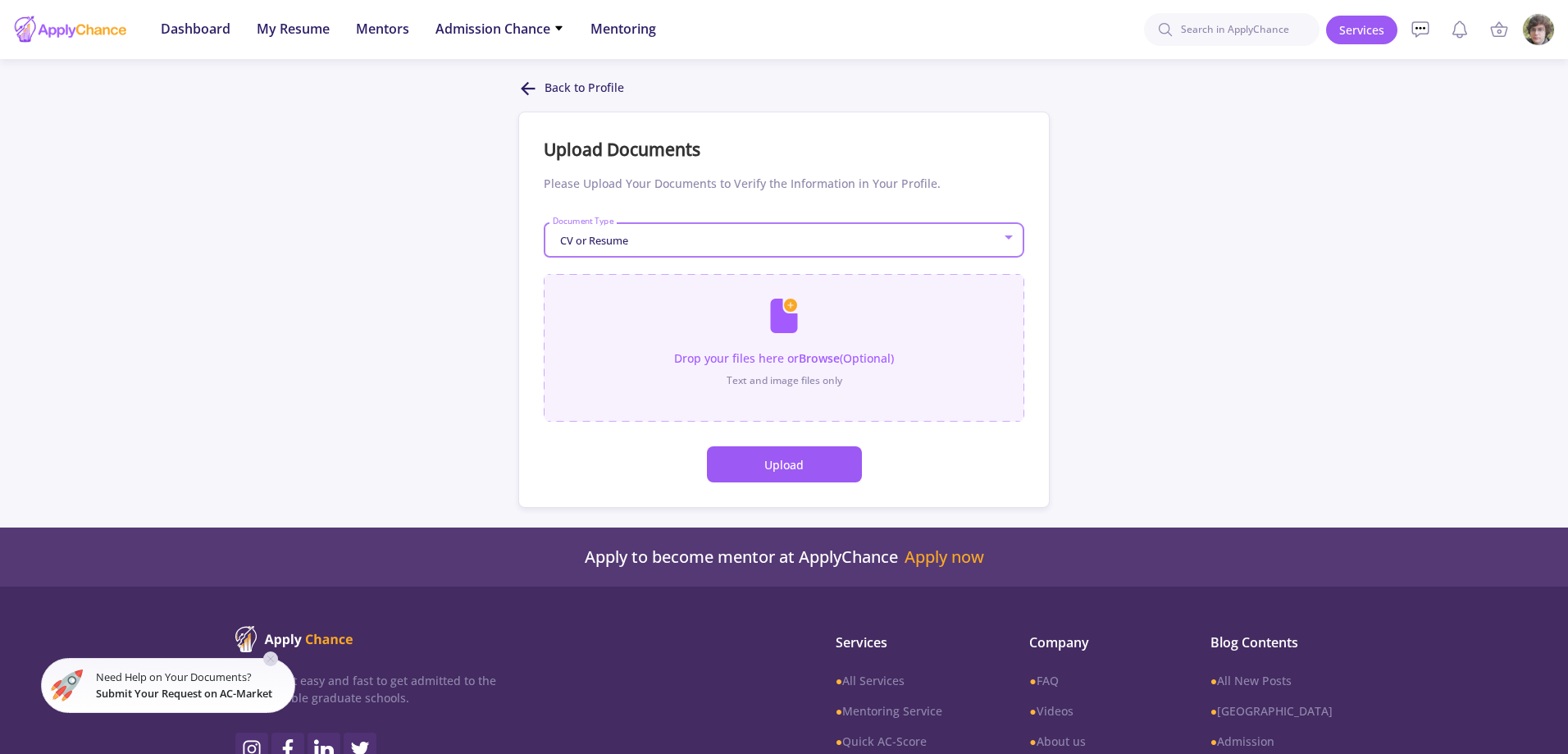
click at [737, 329] on input "file" at bounding box center [784, 340] width 481 height 131
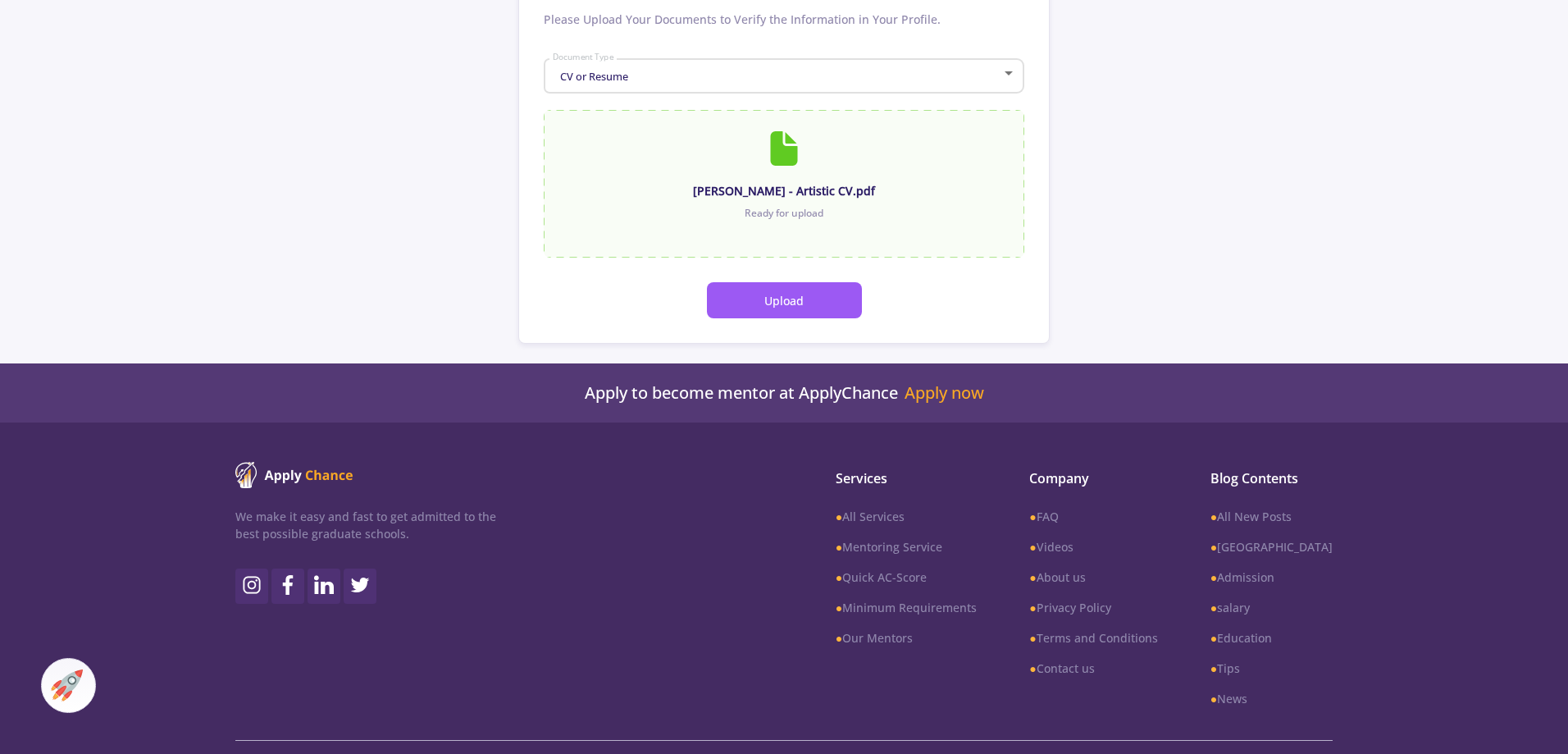
click at [811, 296] on button "Upload" at bounding box center [784, 300] width 155 height 36
